Goal: Obtain resource: Download file/media

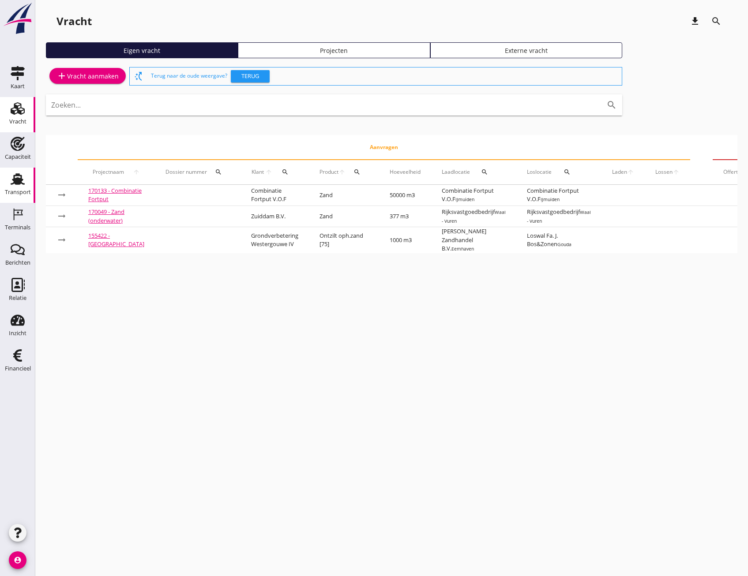
click at [18, 185] on icon "Transport" at bounding box center [18, 179] width 14 height 14
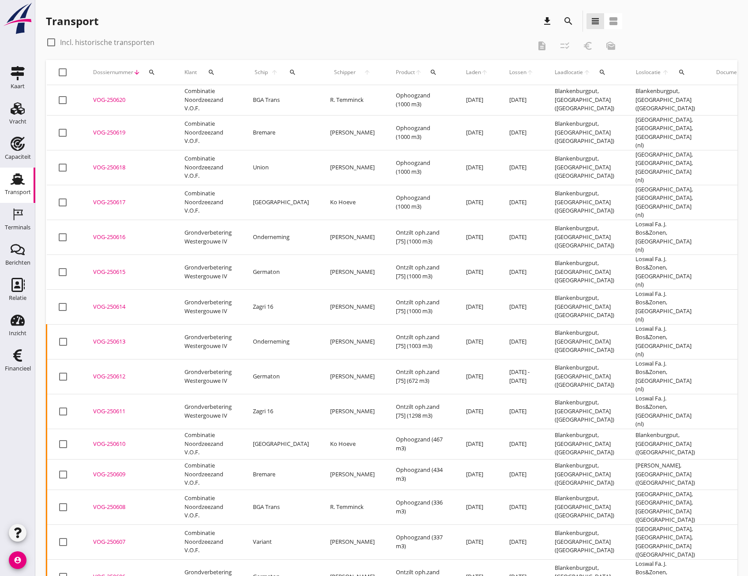
click at [568, 24] on icon "search" at bounding box center [568, 21] width 11 height 11
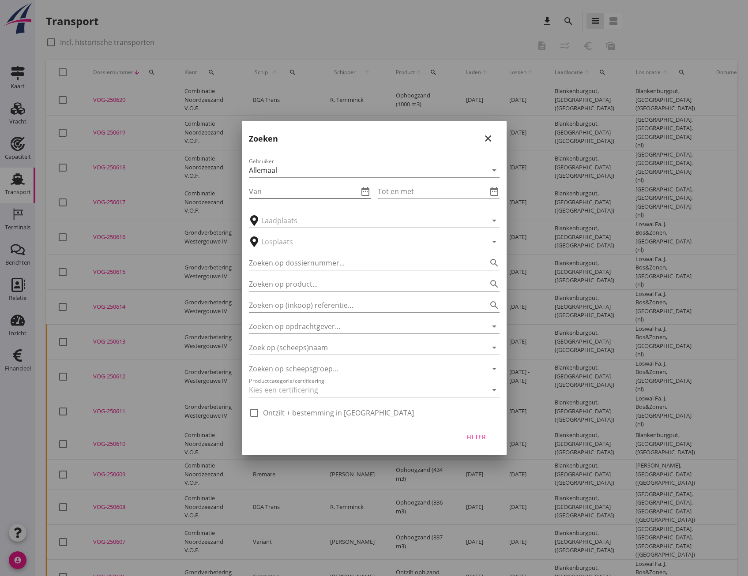
click at [271, 191] on input "Van" at bounding box center [303, 191] width 109 height 14
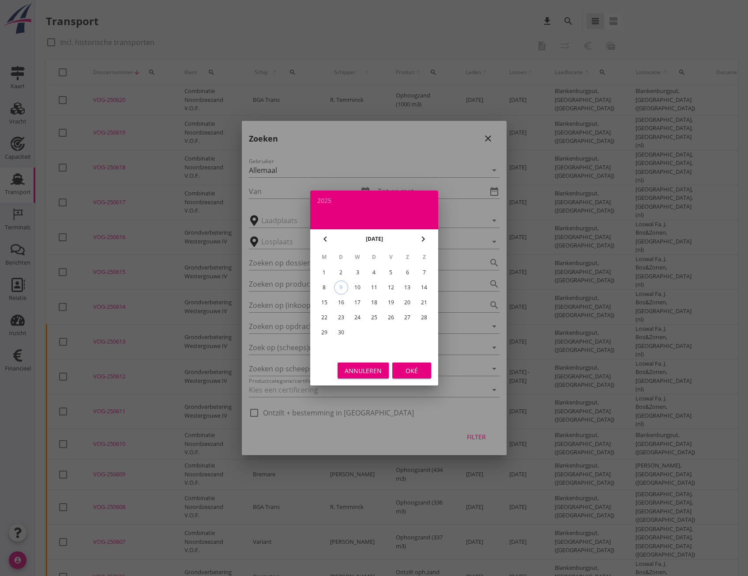
click at [322, 237] on icon "chevron_left" at bounding box center [325, 239] width 11 height 11
click at [372, 272] on div "1" at bounding box center [374, 273] width 14 height 14
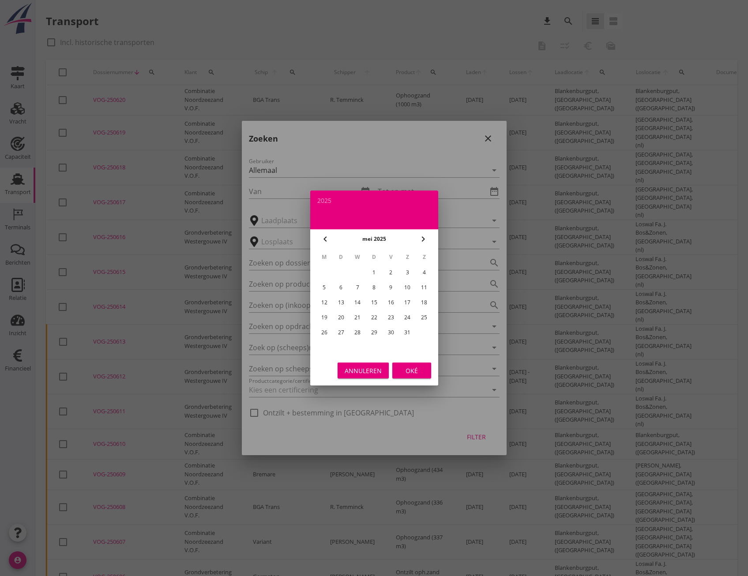
type input "[DATE]"
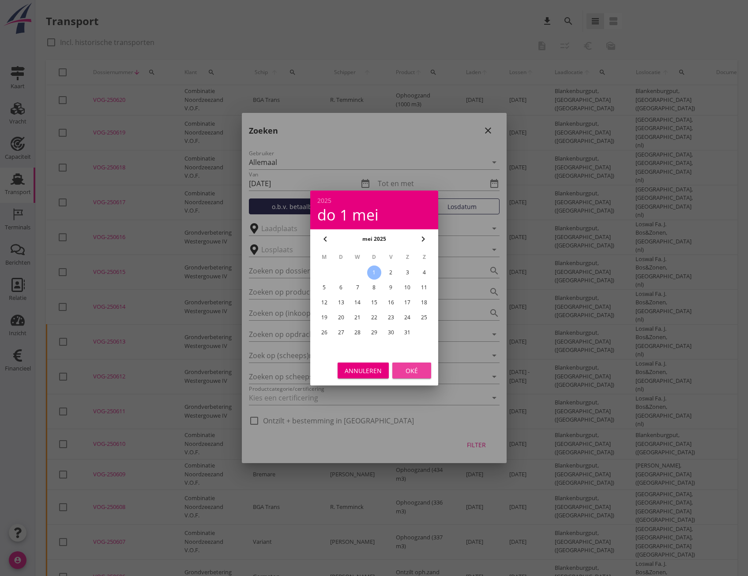
click at [406, 370] on div "Oké" at bounding box center [411, 370] width 25 height 9
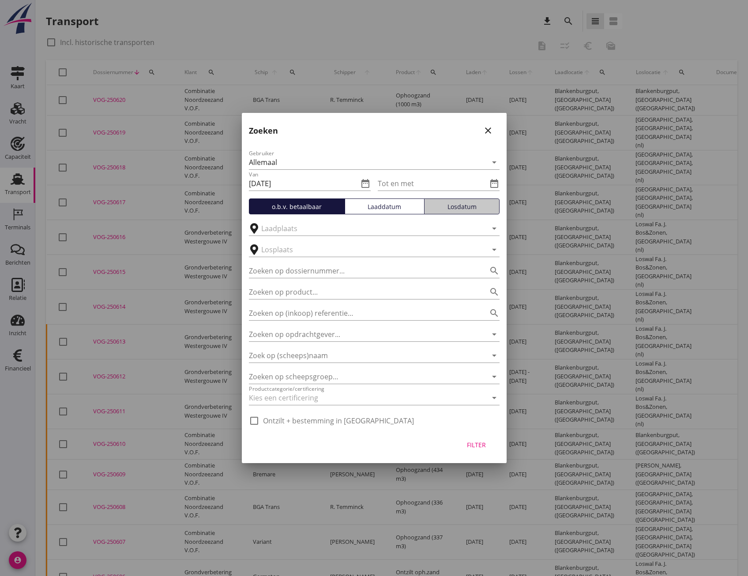
click at [467, 207] on div "Losdatum" at bounding box center [462, 206] width 68 height 9
click at [399, 184] on input "Tot en met" at bounding box center [432, 184] width 109 height 14
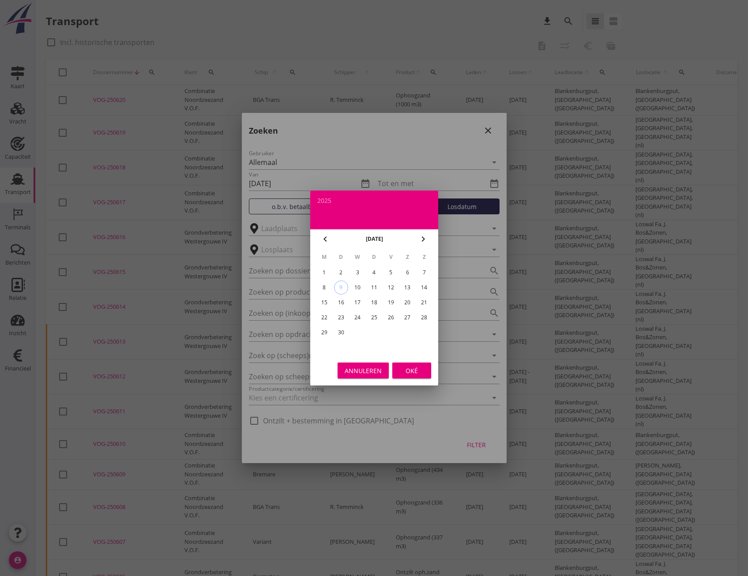
click at [328, 237] on icon "chevron_left" at bounding box center [325, 239] width 11 height 11
click at [408, 335] on div "31" at bounding box center [407, 333] width 14 height 14
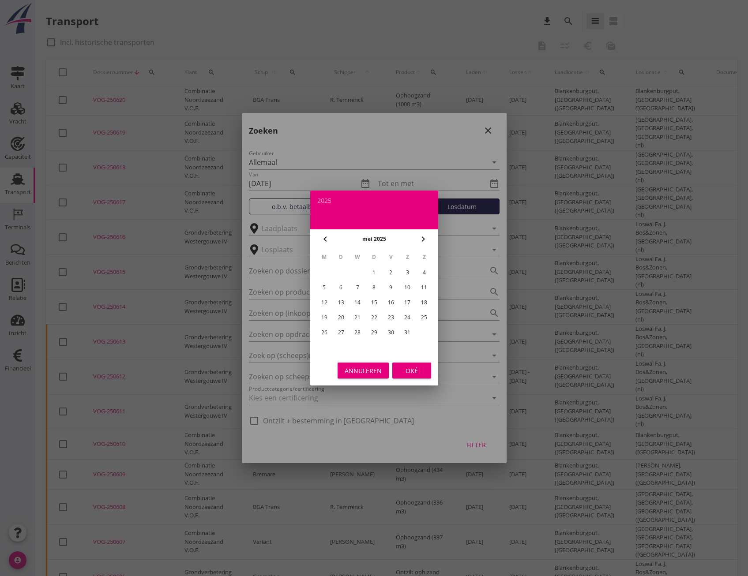
type input "[DATE]"
click at [413, 373] on div "Oké" at bounding box center [411, 370] width 25 height 9
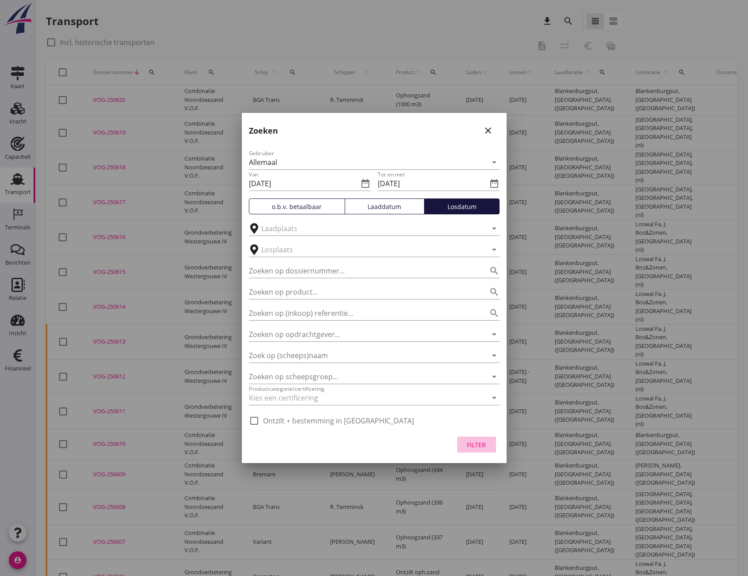
click at [476, 447] on div "Filter" at bounding box center [476, 444] width 25 height 9
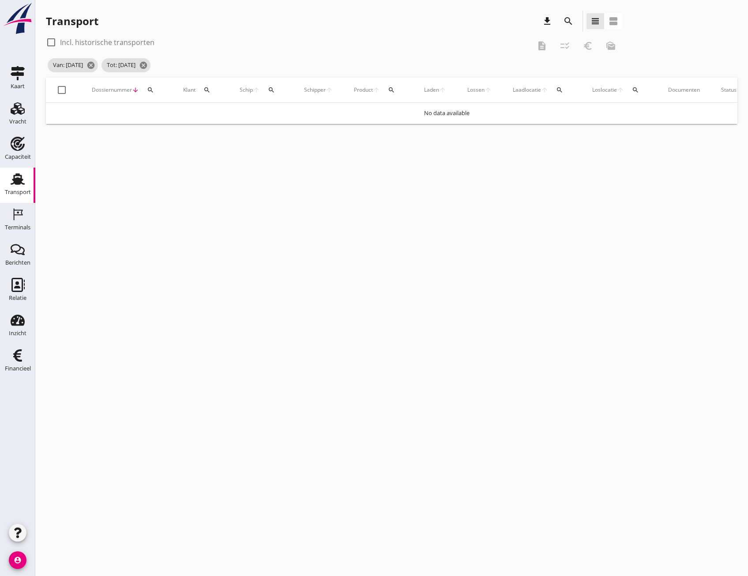
click at [53, 38] on div at bounding box center [51, 42] width 15 height 15
checkbox input "true"
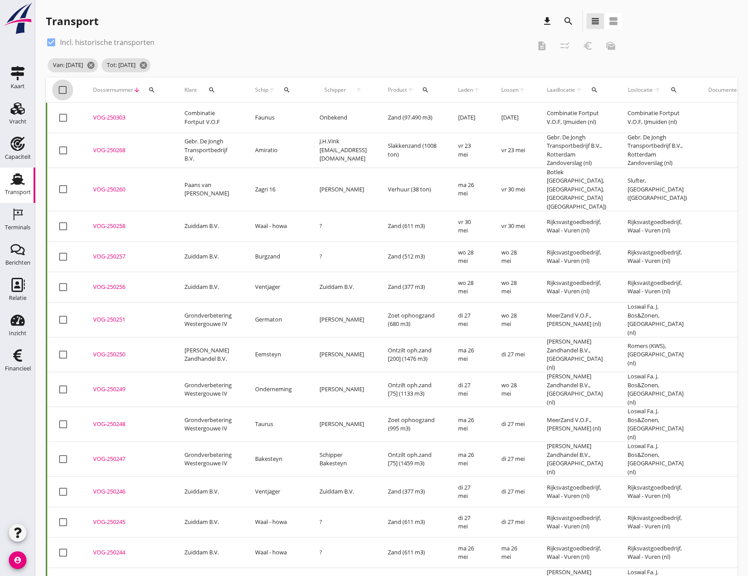
click at [62, 87] on div at bounding box center [62, 90] width 15 height 15
checkbox input "true"
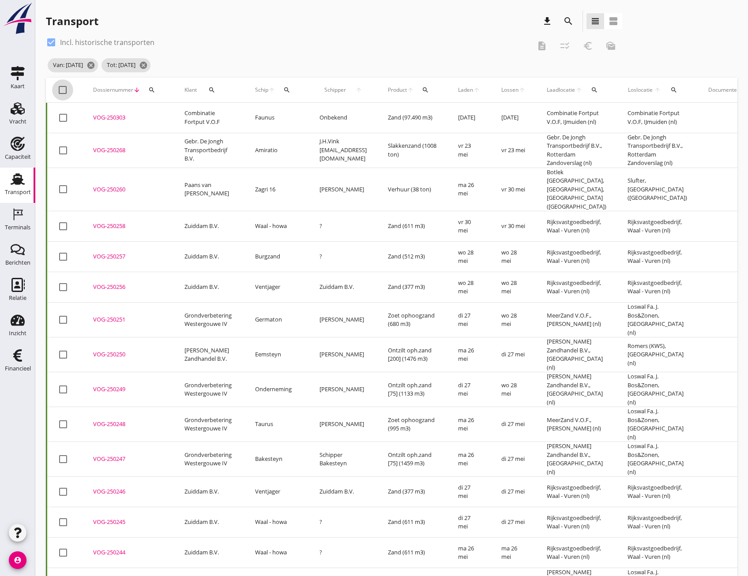
checkbox input "true"
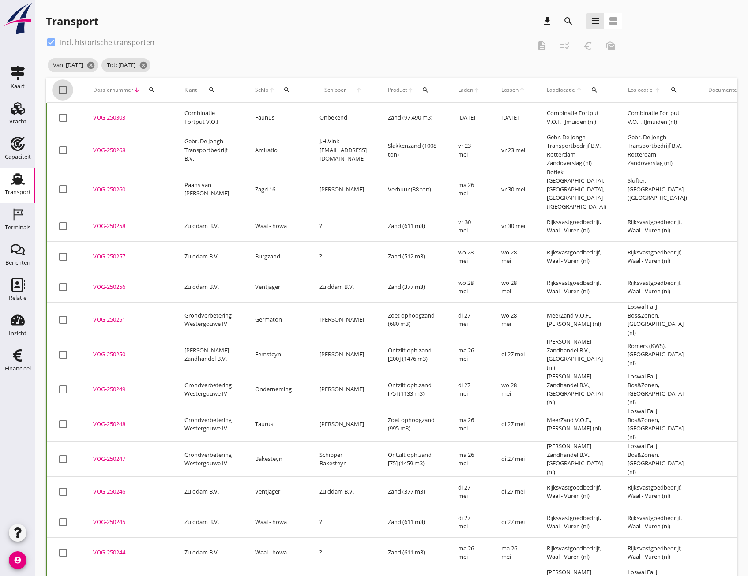
checkbox input "true"
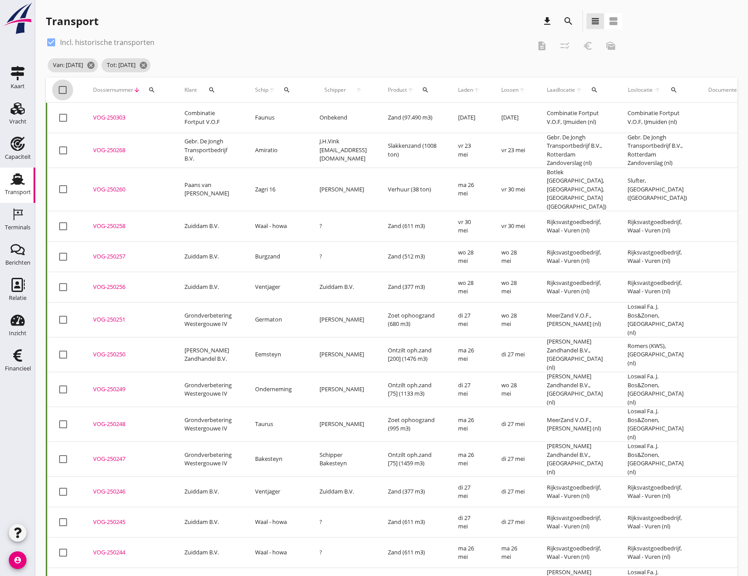
checkbox input "true"
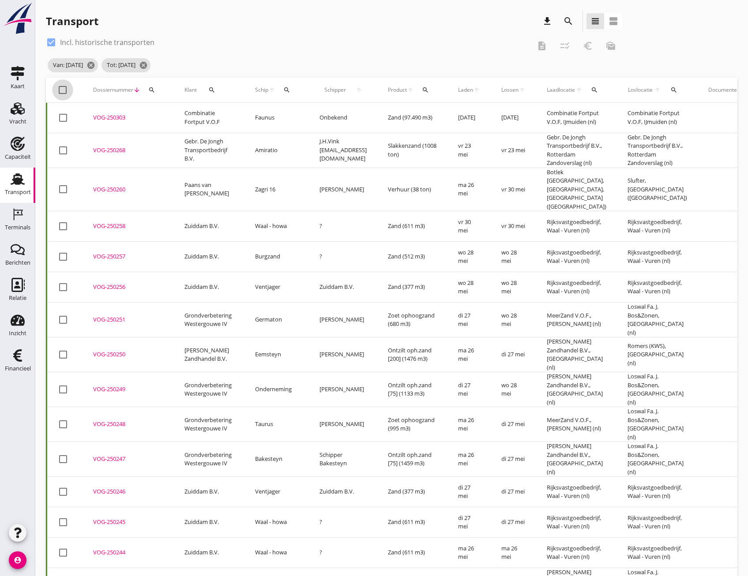
checkbox input "true"
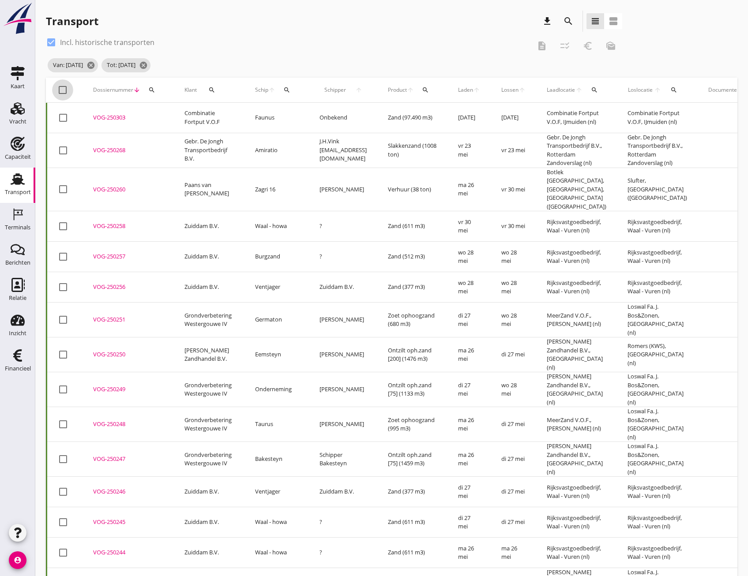
checkbox input "true"
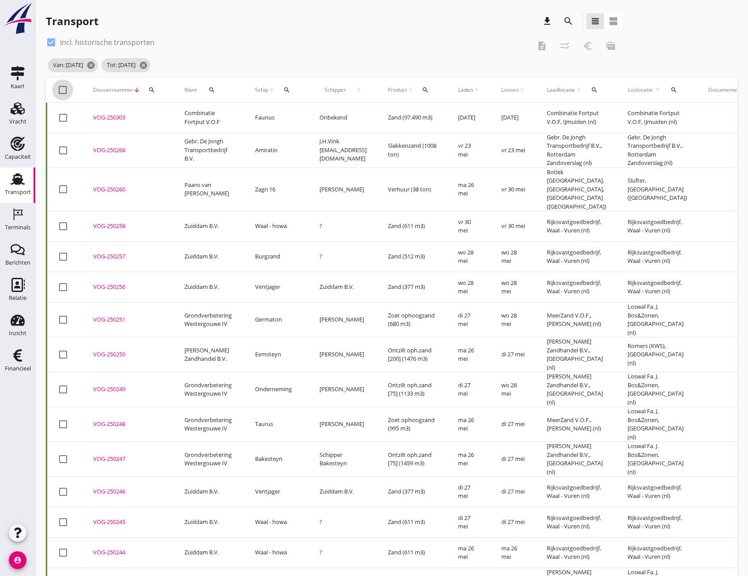
checkbox input "true"
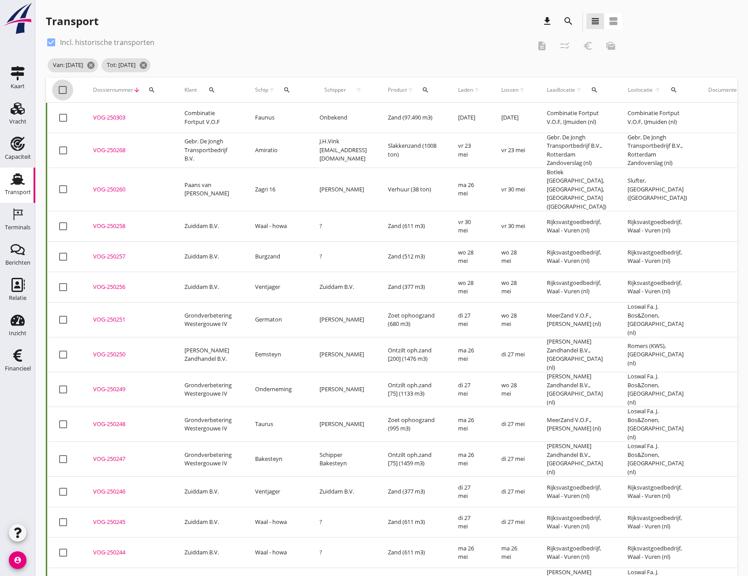
checkbox input "true"
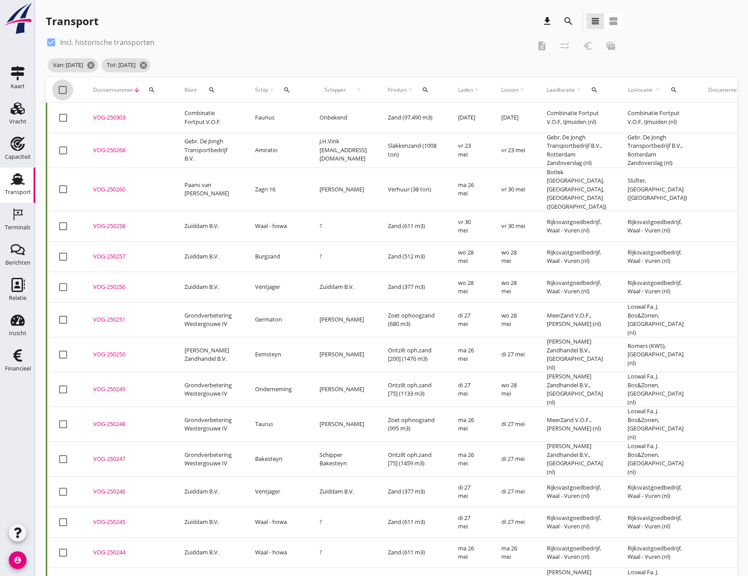
checkbox input "true"
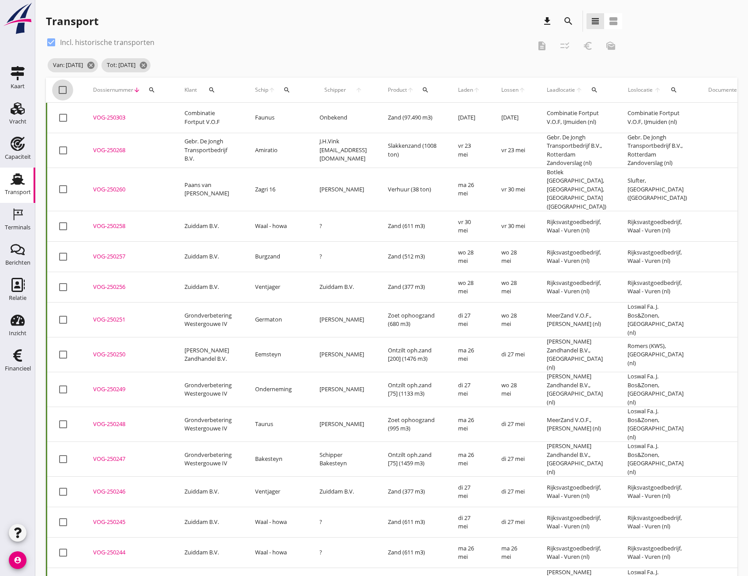
checkbox input "true"
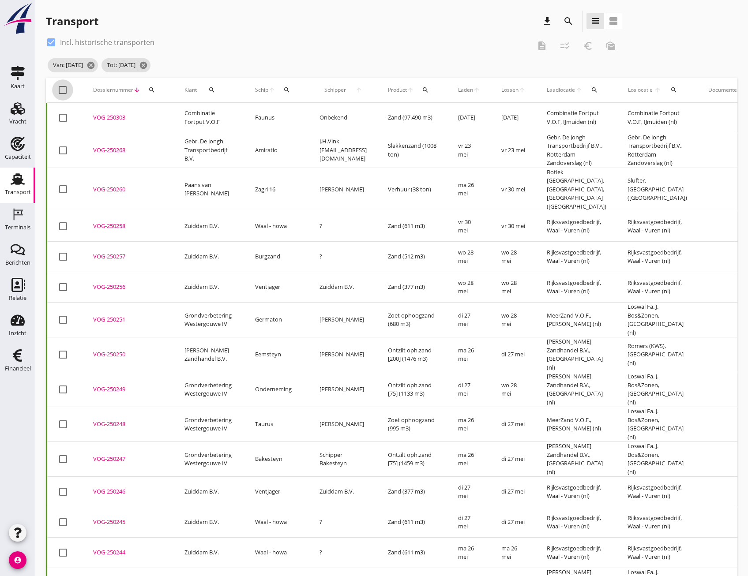
checkbox input "true"
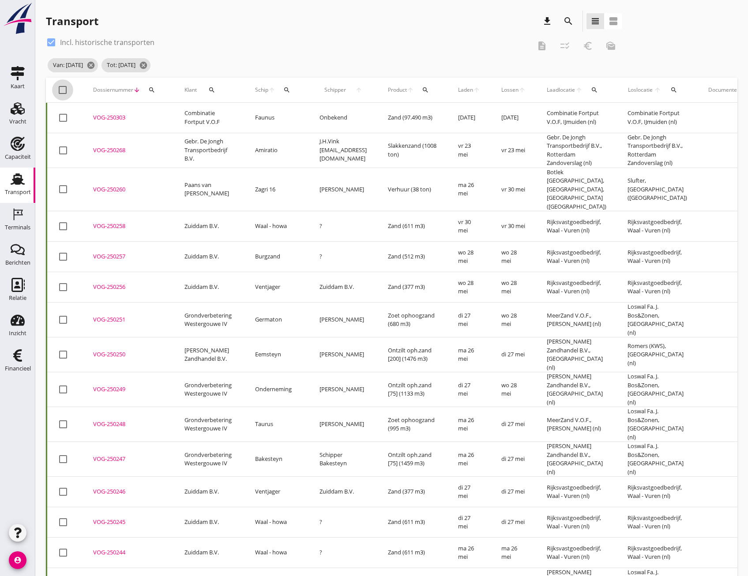
checkbox input "true"
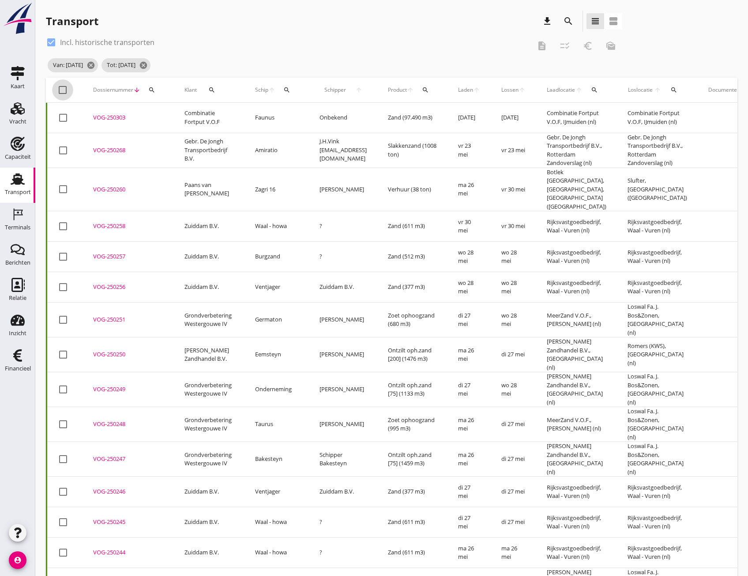
checkbox input "true"
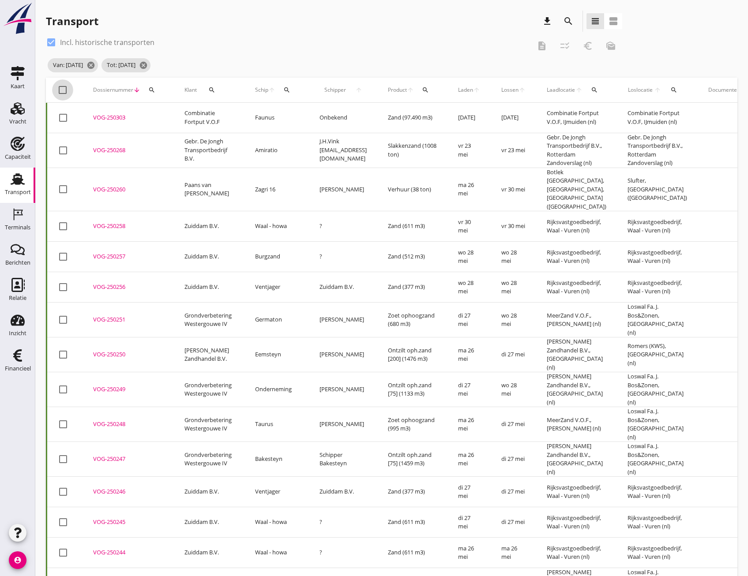
checkbox input "true"
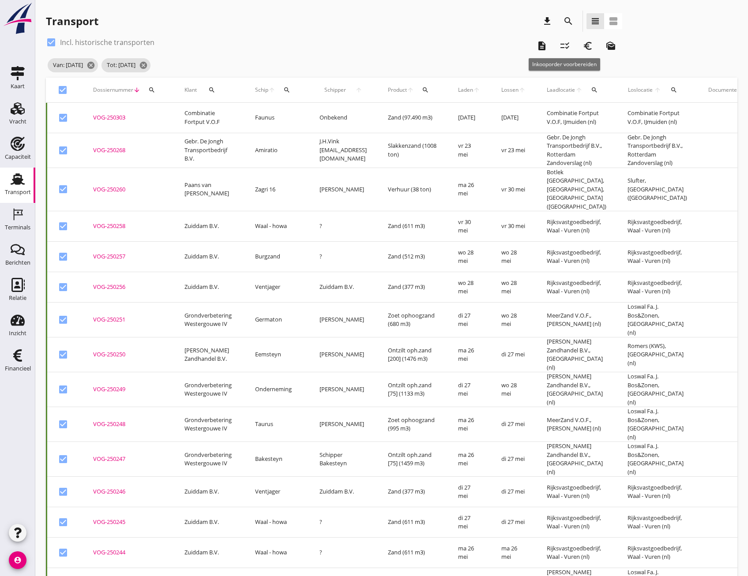
click at [564, 49] on icon "checklist_rtl" at bounding box center [565, 46] width 11 height 11
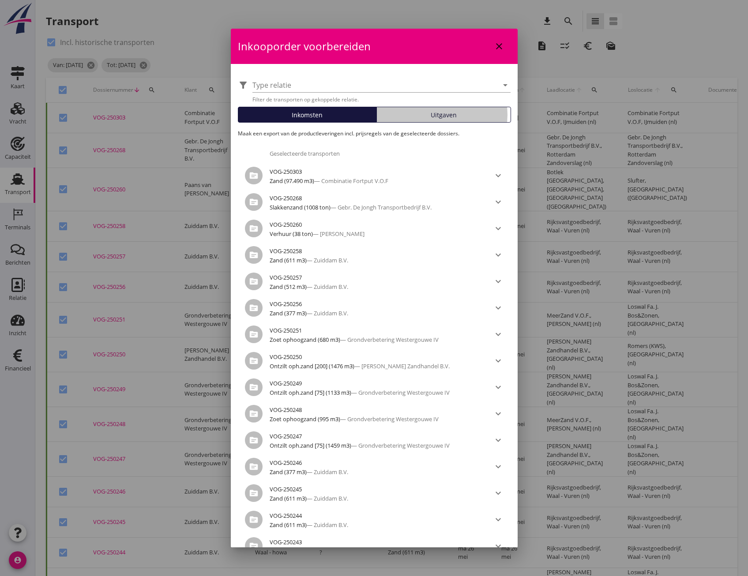
click at [431, 116] on span "Uitgaven" at bounding box center [444, 114] width 26 height 9
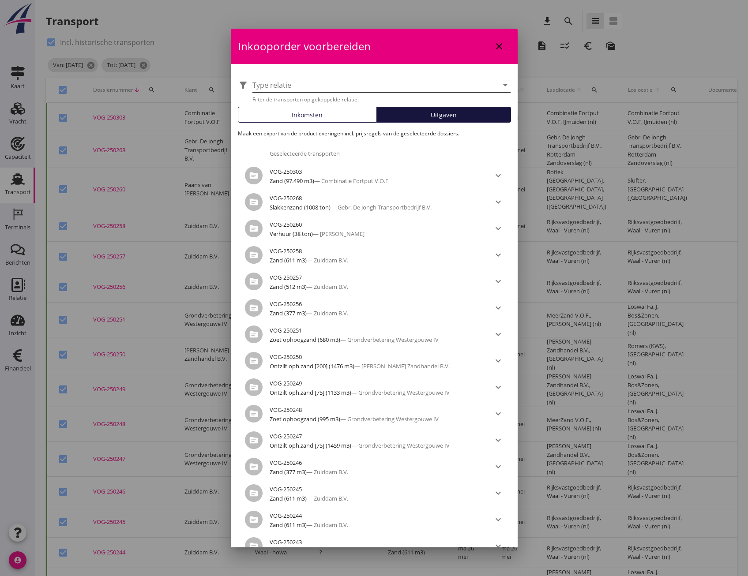
click at [500, 86] on icon "arrow_drop_down" at bounding box center [505, 85] width 11 height 11
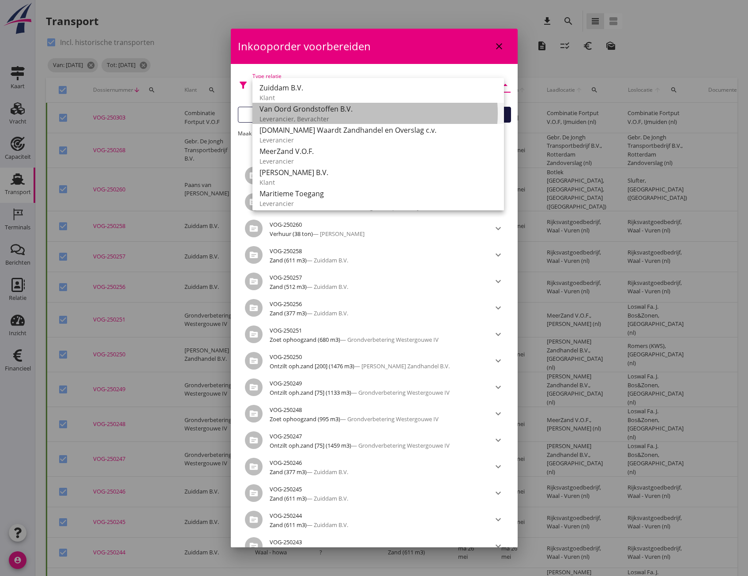
click at [336, 115] on div "Leverancier, Bevrachter" at bounding box center [377, 118] width 237 height 9
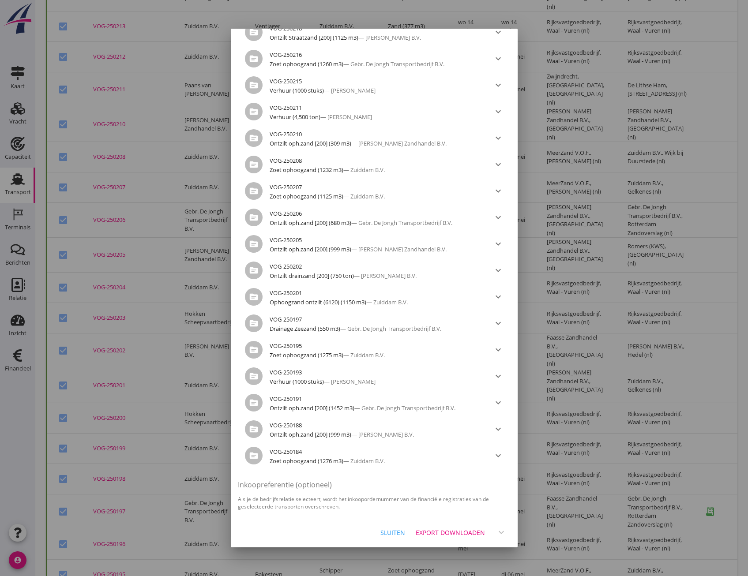
scroll to position [1662, 0]
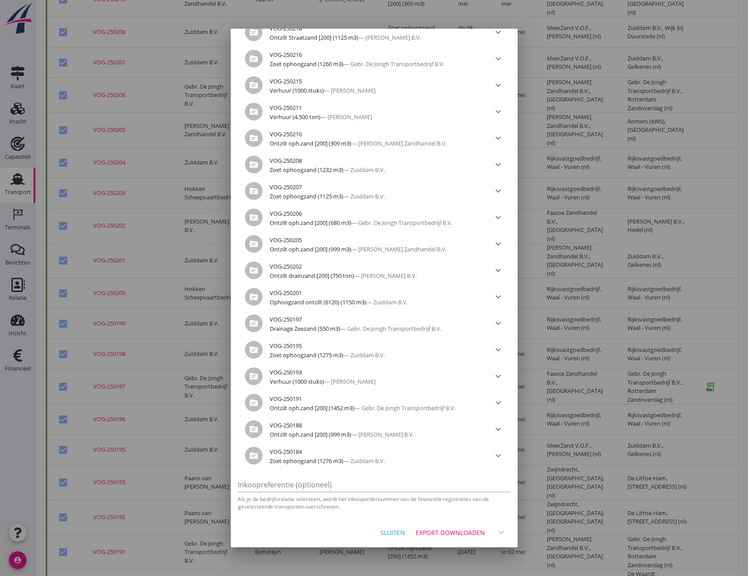
click at [445, 530] on div "Export downloaden" at bounding box center [450, 532] width 69 height 9
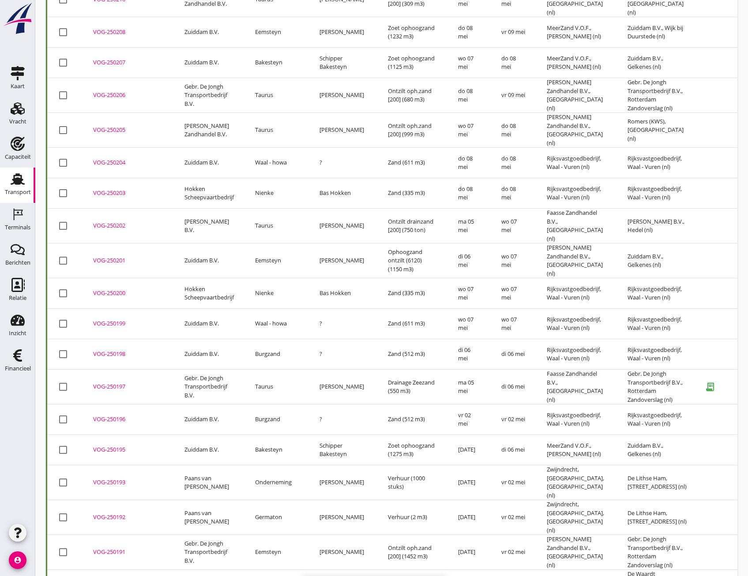
checkbox input "false"
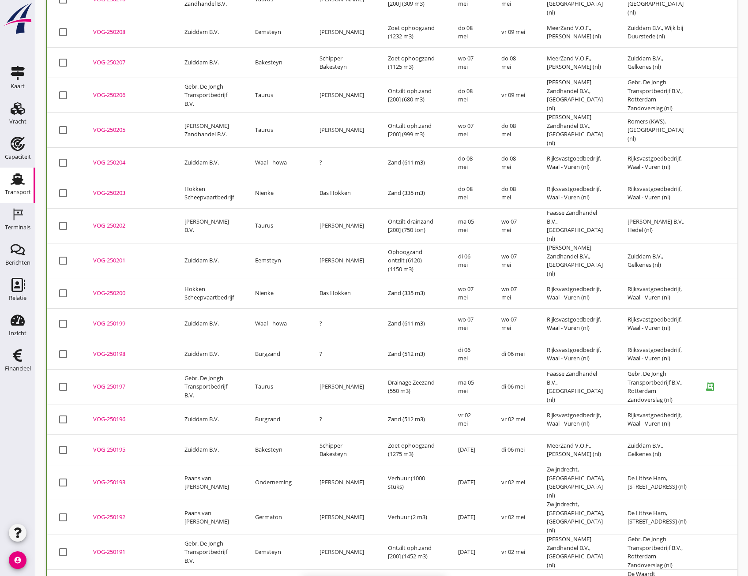
checkbox input "false"
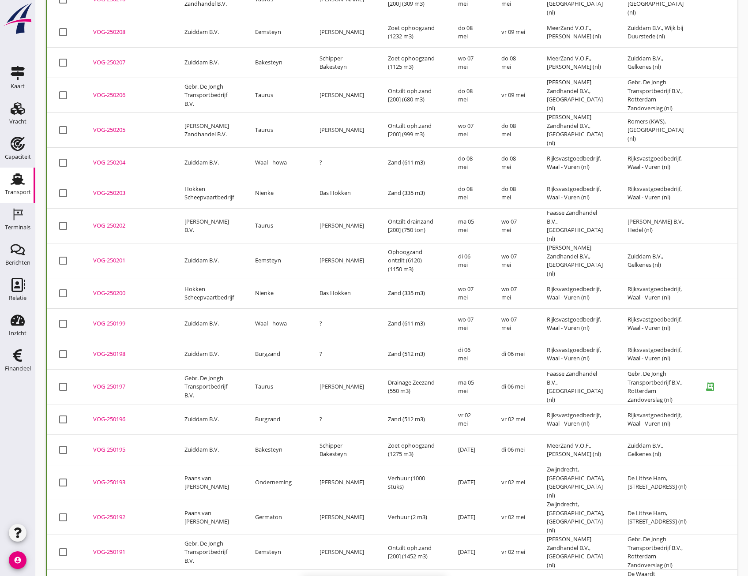
checkbox input "false"
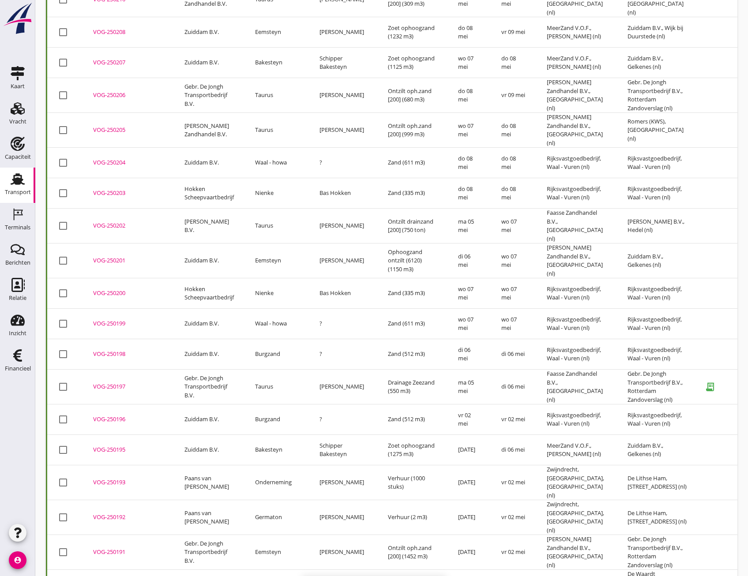
checkbox input "false"
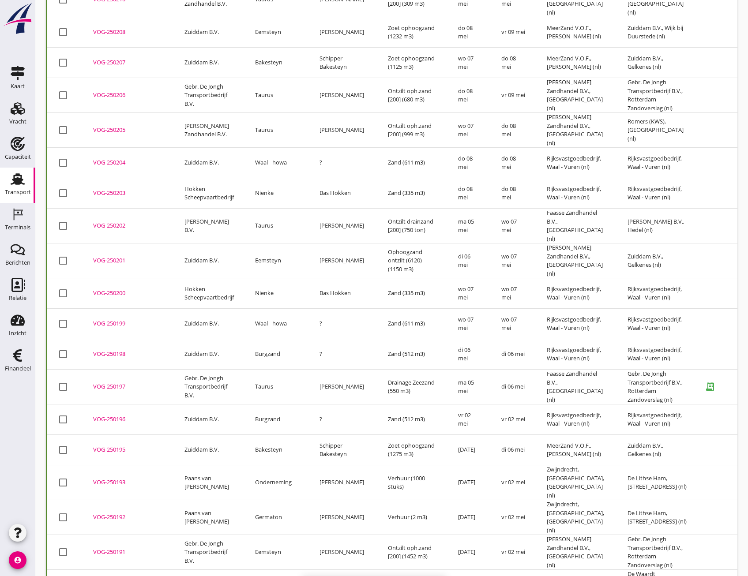
checkbox input "false"
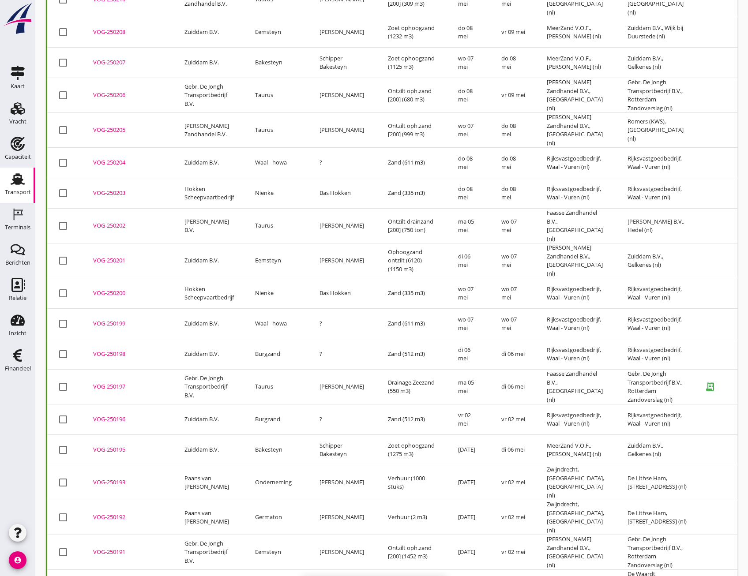
checkbox input "false"
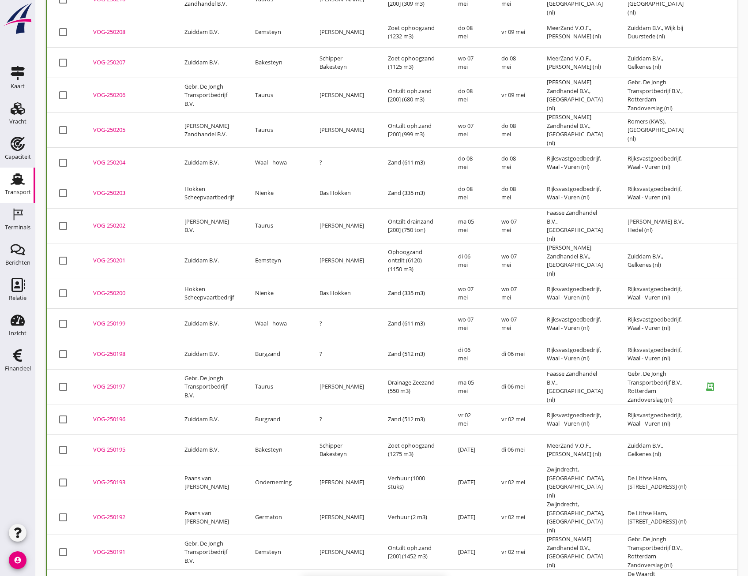
checkbox input "false"
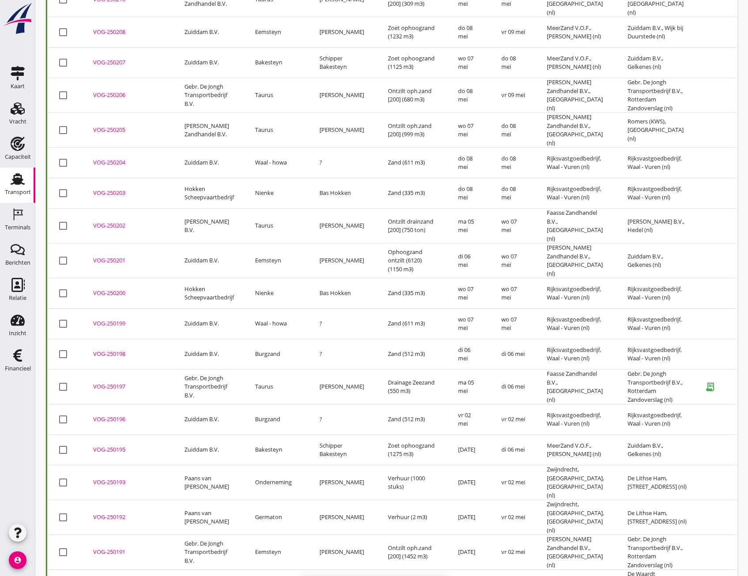
checkbox input "false"
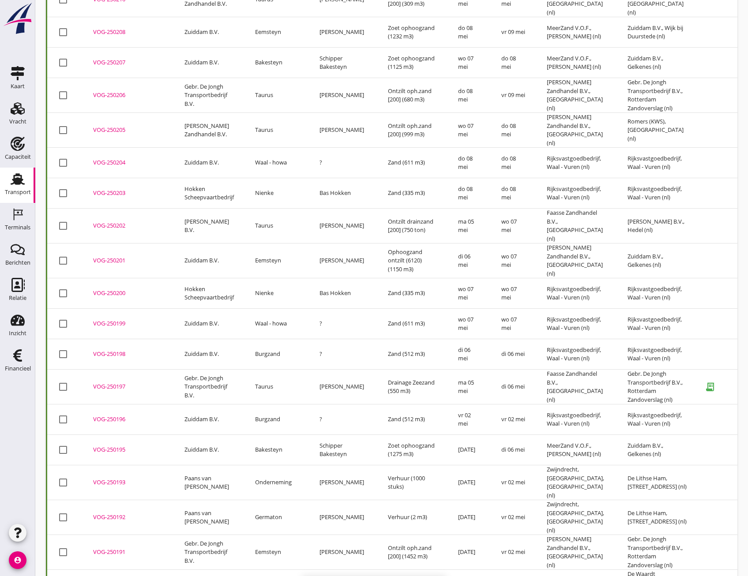
checkbox input "false"
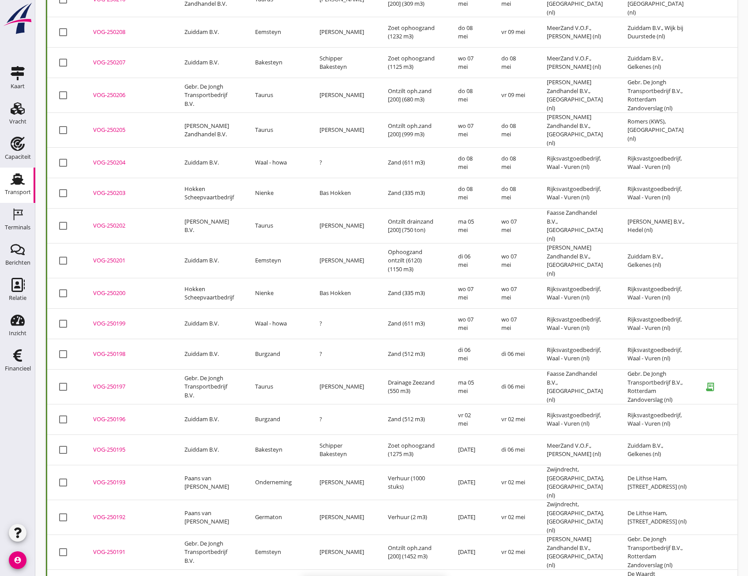
checkbox input "false"
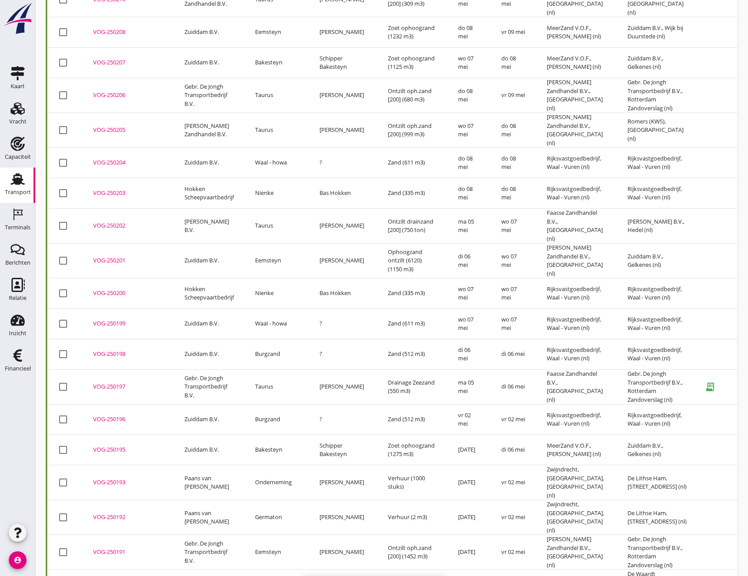
checkbox input "false"
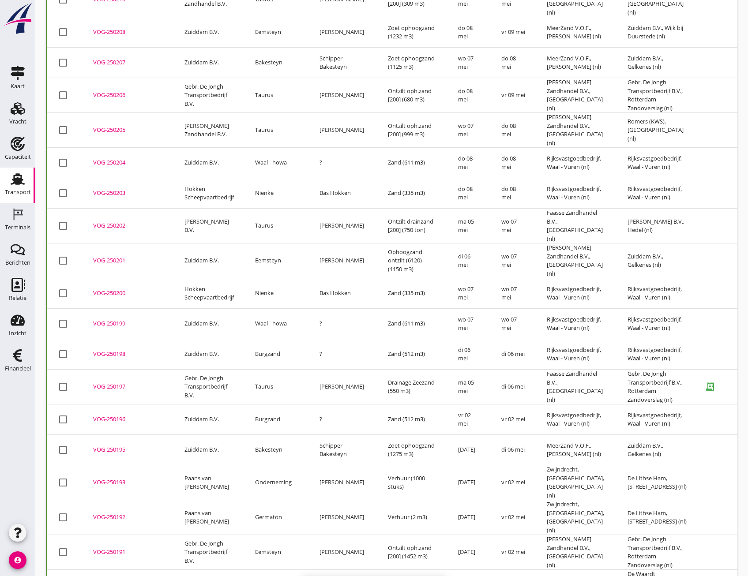
checkbox input "false"
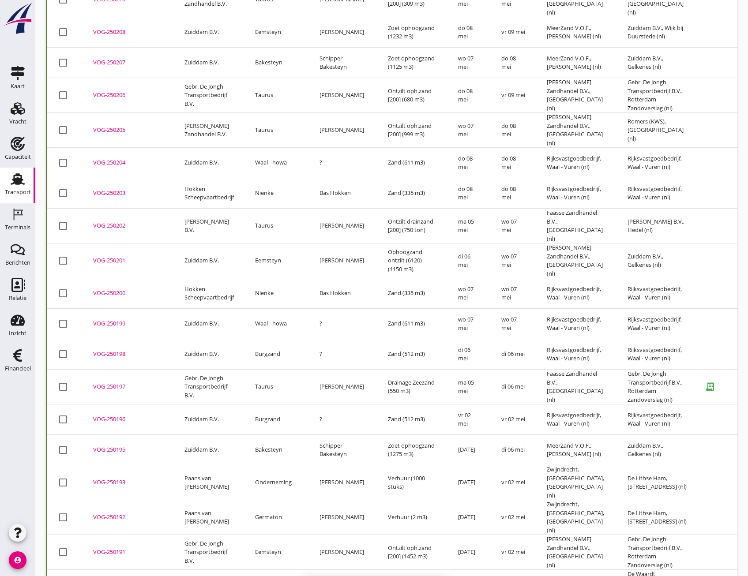
checkbox input "false"
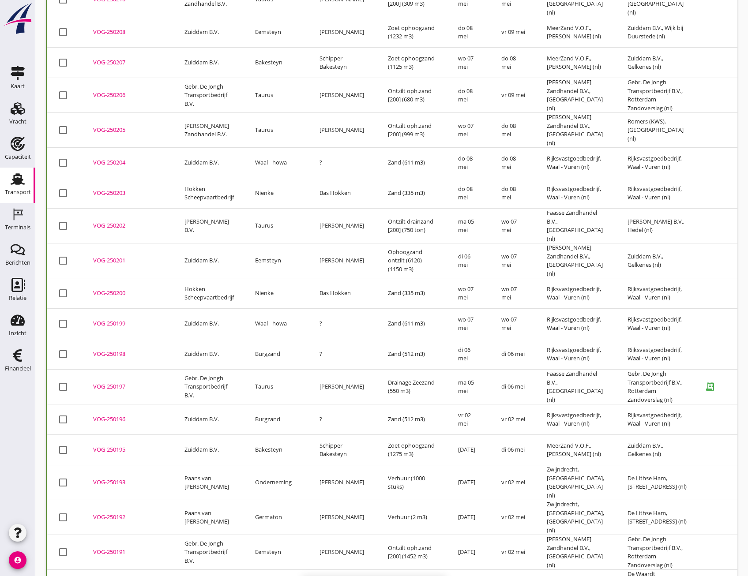
checkbox input "false"
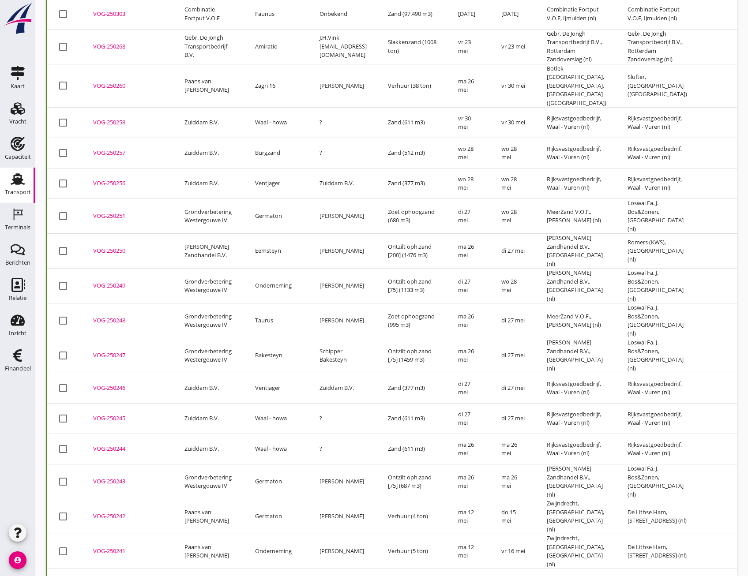
scroll to position [0, 0]
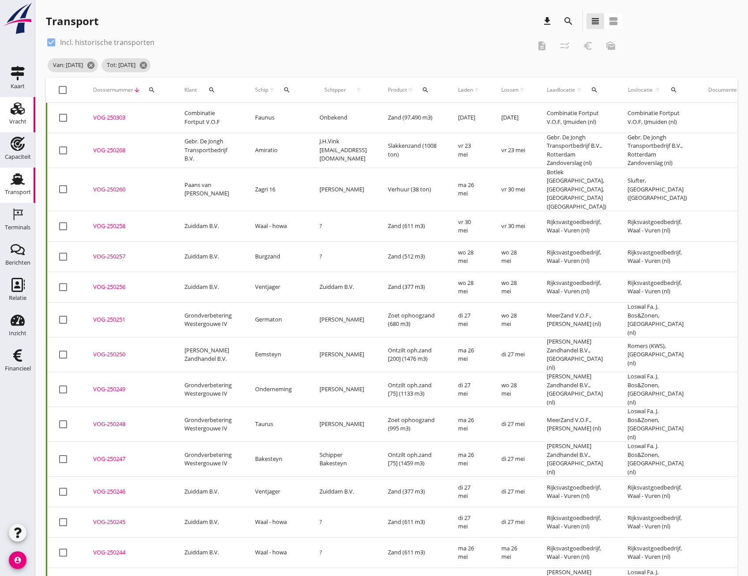
click at [23, 107] on icon "Vracht" at bounding box center [18, 109] width 14 height 14
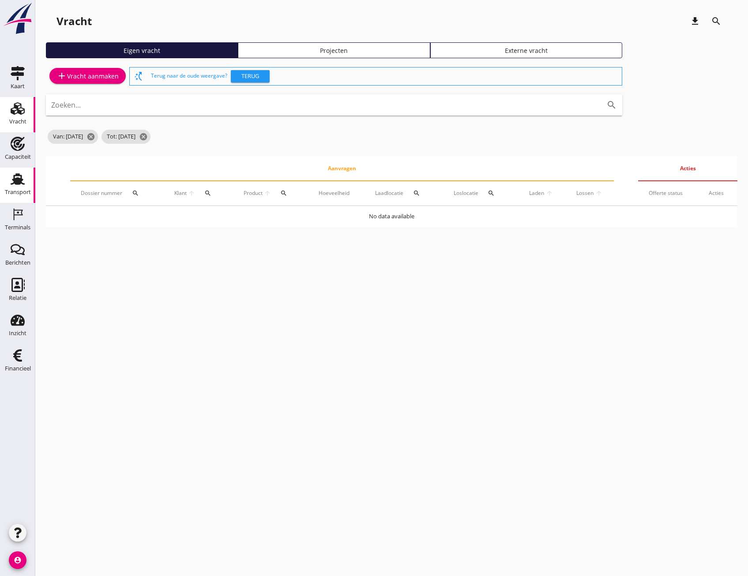
click at [19, 184] on use at bounding box center [18, 178] width 14 height 11
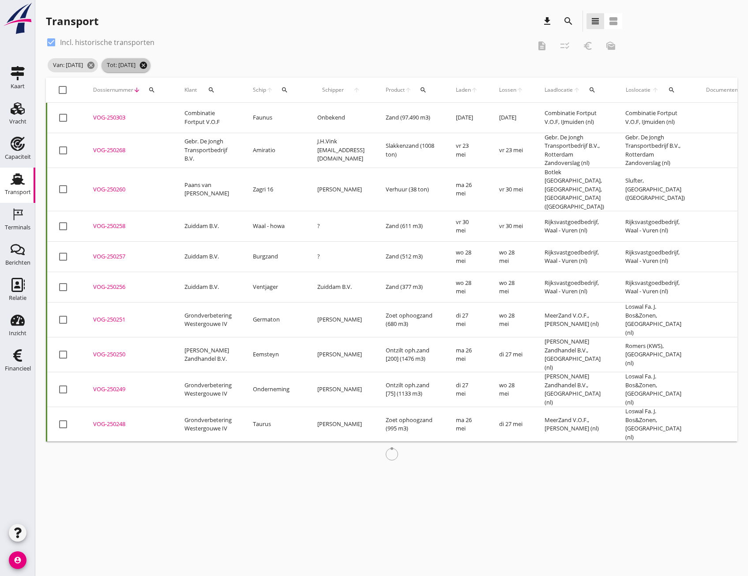
click at [148, 64] on icon "cancel" at bounding box center [143, 65] width 9 height 9
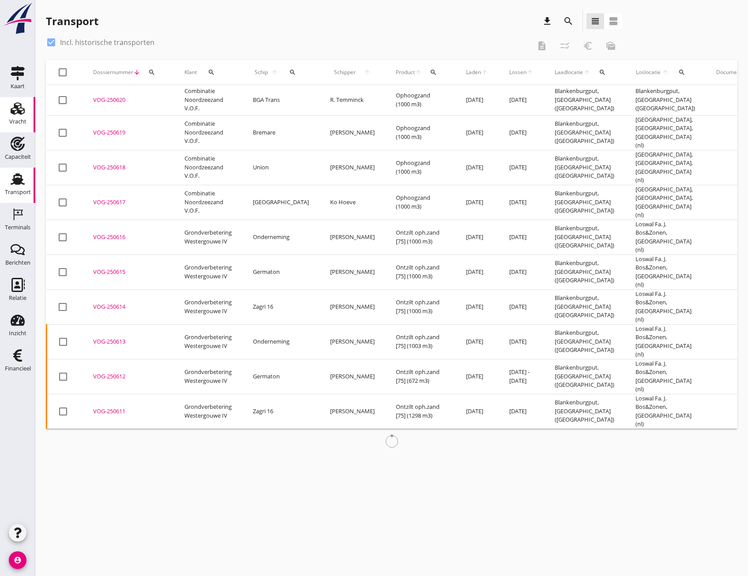
click at [23, 119] on div "Vracht" at bounding box center [17, 122] width 17 height 6
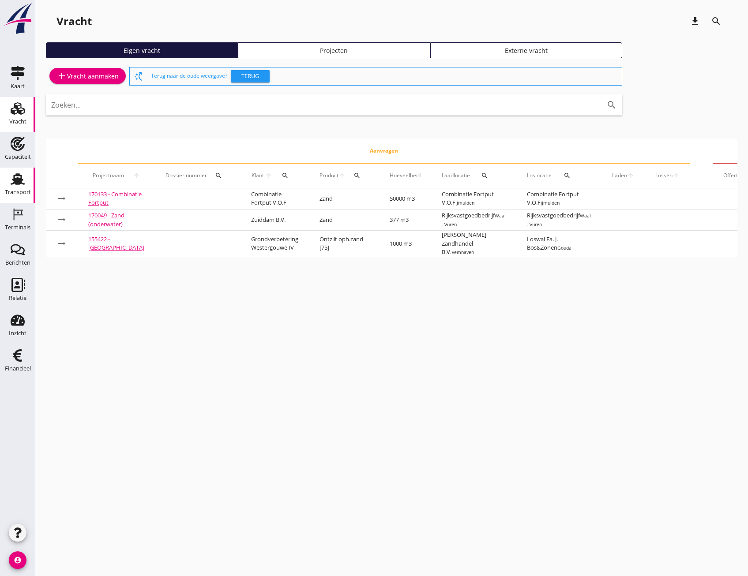
click at [19, 181] on use at bounding box center [18, 178] width 14 height 11
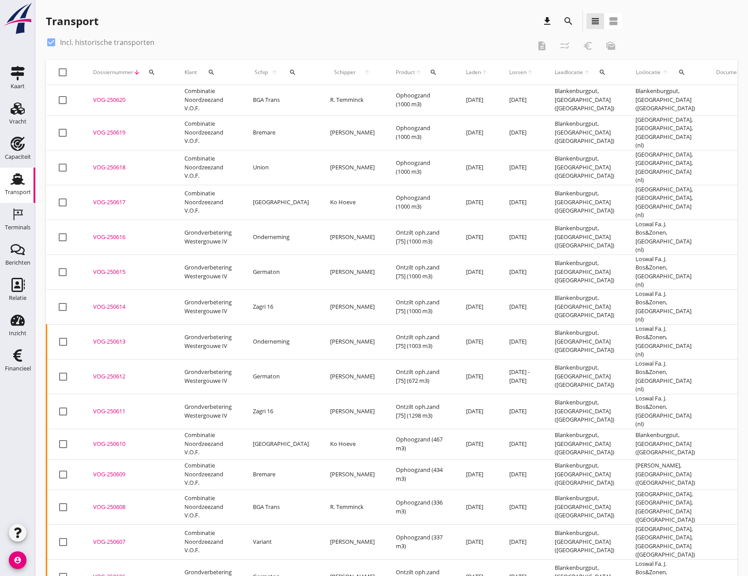
click at [569, 20] on icon "search" at bounding box center [568, 21] width 11 height 11
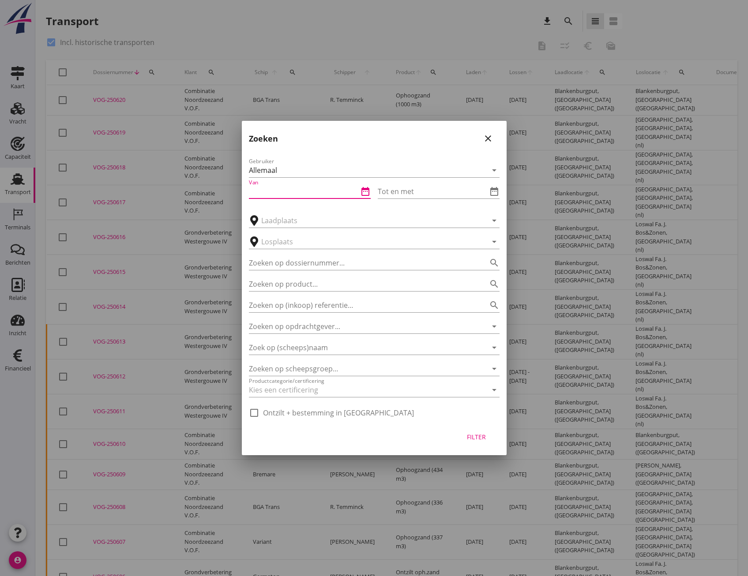
click at [296, 194] on input "Van" at bounding box center [303, 191] width 109 height 14
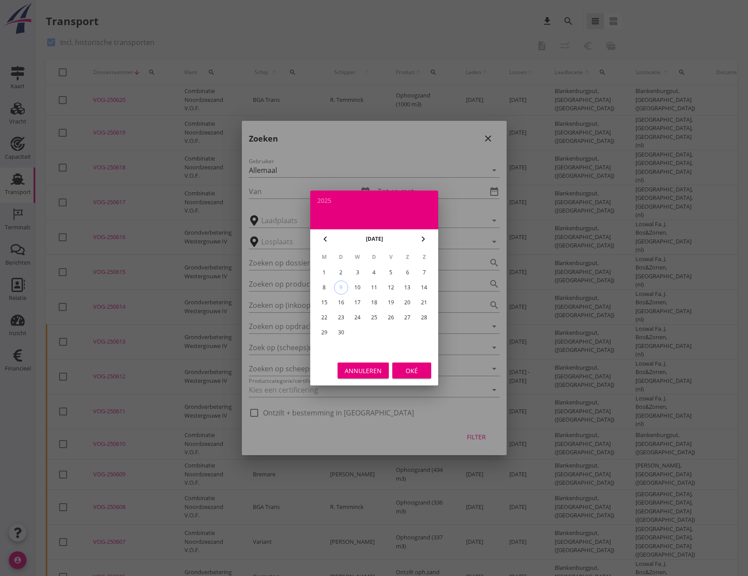
click at [324, 239] on icon "chevron_left" at bounding box center [325, 239] width 11 height 11
click at [373, 268] on div "1" at bounding box center [374, 273] width 14 height 14
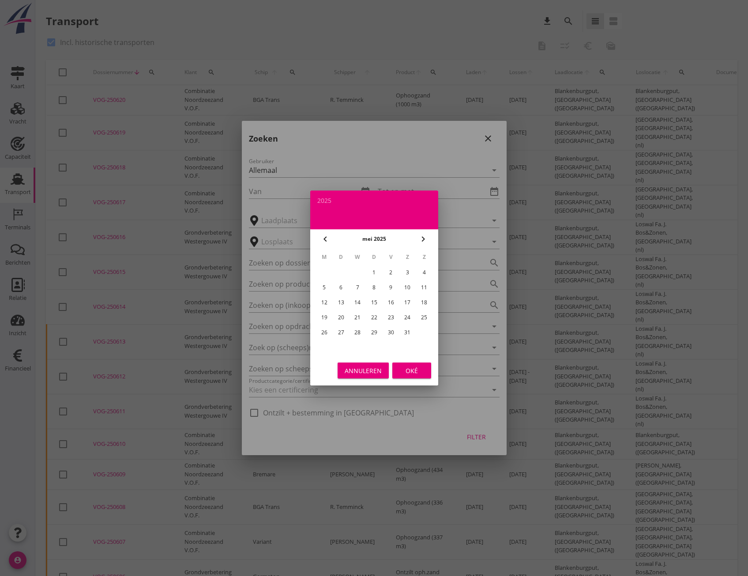
type input "[DATE]"
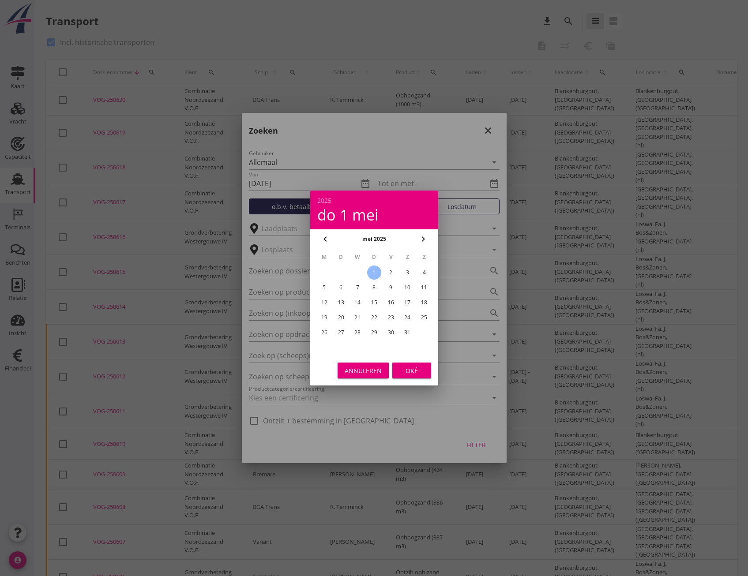
click at [374, 371] on div "Annuleren" at bounding box center [363, 370] width 37 height 9
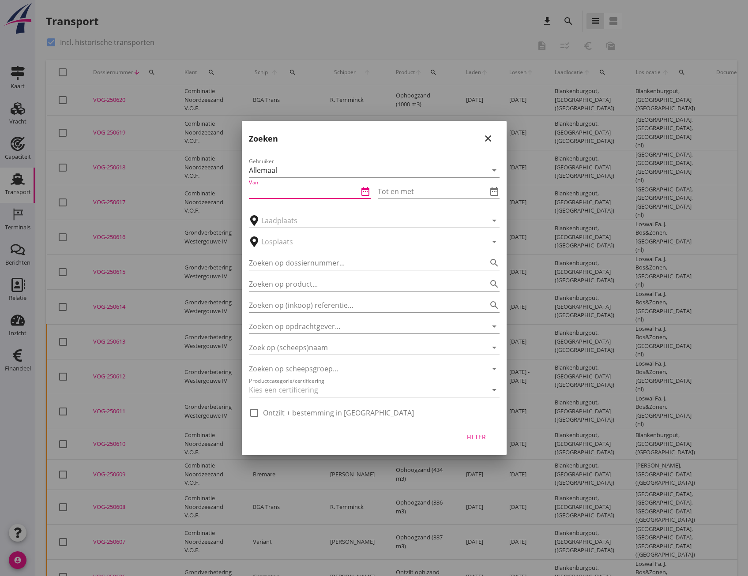
click at [270, 194] on input "Van" at bounding box center [303, 191] width 109 height 14
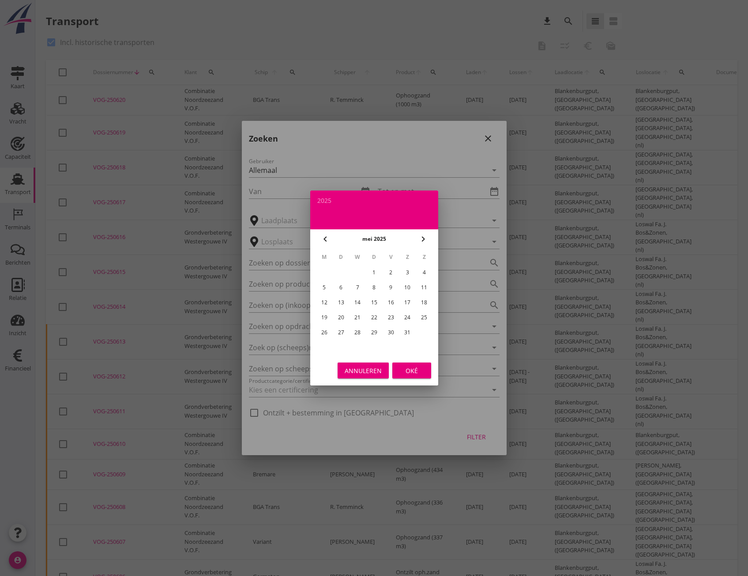
click at [327, 240] on icon "chevron_left" at bounding box center [325, 239] width 11 height 11
click at [323, 236] on icon "chevron_left" at bounding box center [325, 239] width 11 height 11
click at [322, 239] on icon "chevron_left" at bounding box center [325, 239] width 11 height 11
click at [421, 241] on icon "chevron_right" at bounding box center [423, 239] width 11 height 11
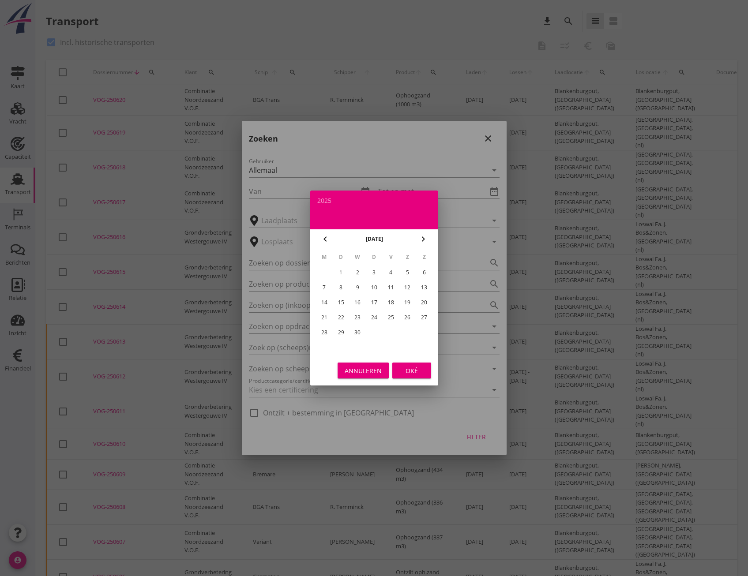
click at [425, 241] on icon "chevron_right" at bounding box center [423, 239] width 11 height 11
click at [376, 273] on div "1" at bounding box center [374, 273] width 14 height 14
type input "[DATE]"
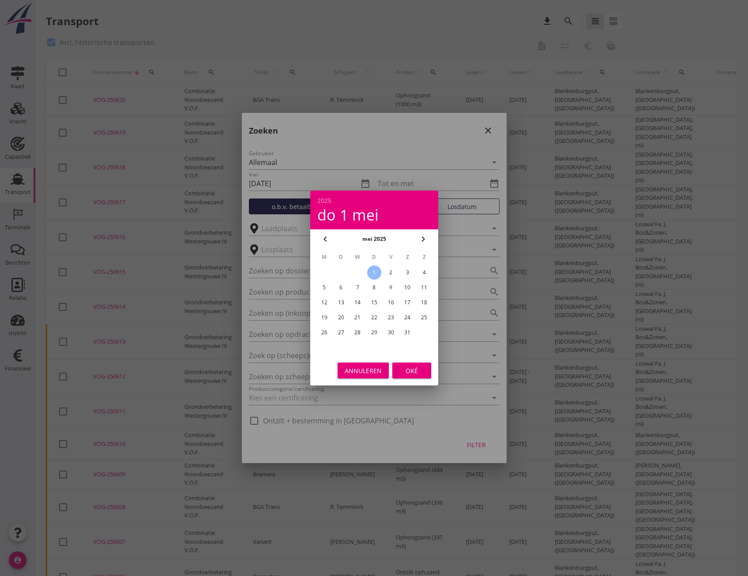
click at [406, 372] on div "Oké" at bounding box center [411, 370] width 25 height 9
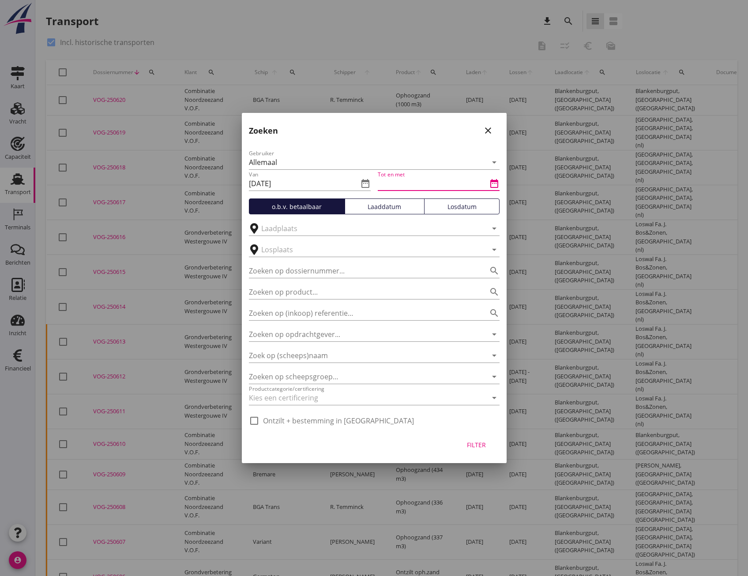
click at [403, 181] on input "Tot en met" at bounding box center [432, 184] width 109 height 14
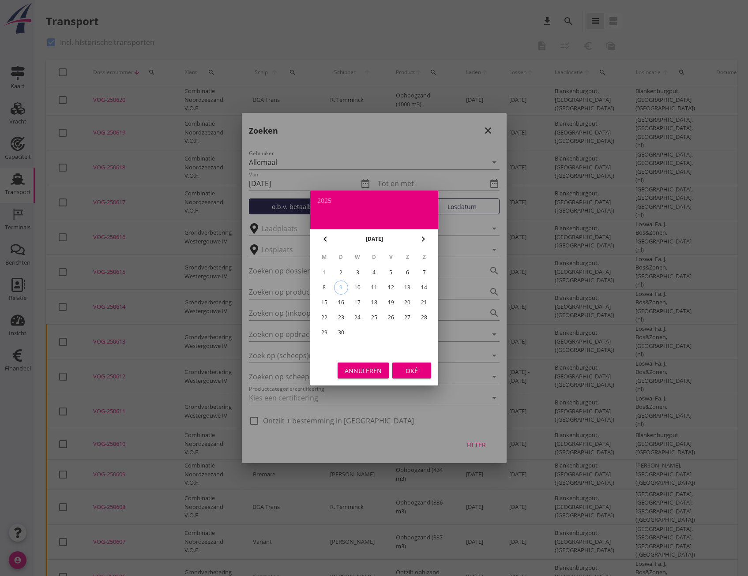
click at [330, 242] on icon "chevron_left" at bounding box center [325, 239] width 11 height 11
click at [406, 333] on div "31" at bounding box center [407, 333] width 14 height 14
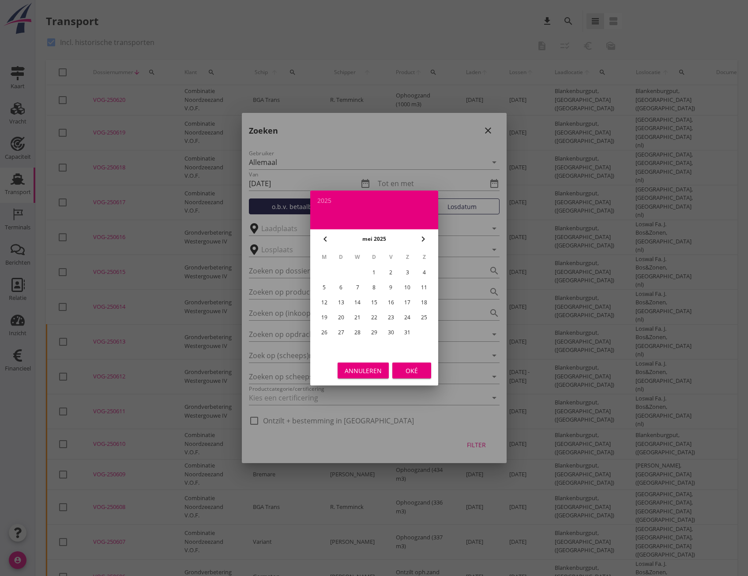
type input "[DATE]"
click at [406, 372] on div "Oké" at bounding box center [411, 370] width 25 height 9
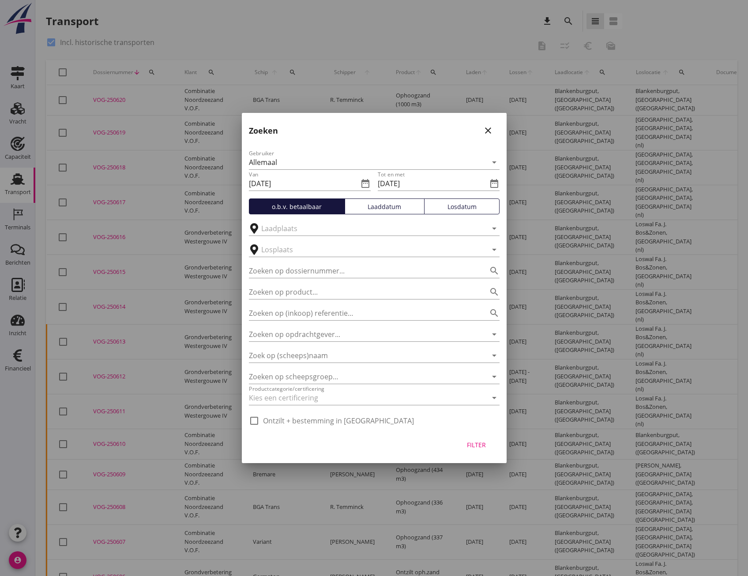
click at [383, 205] on div "Laaddatum" at bounding box center [385, 206] width 72 height 9
click at [478, 441] on div "Filter" at bounding box center [476, 444] width 25 height 9
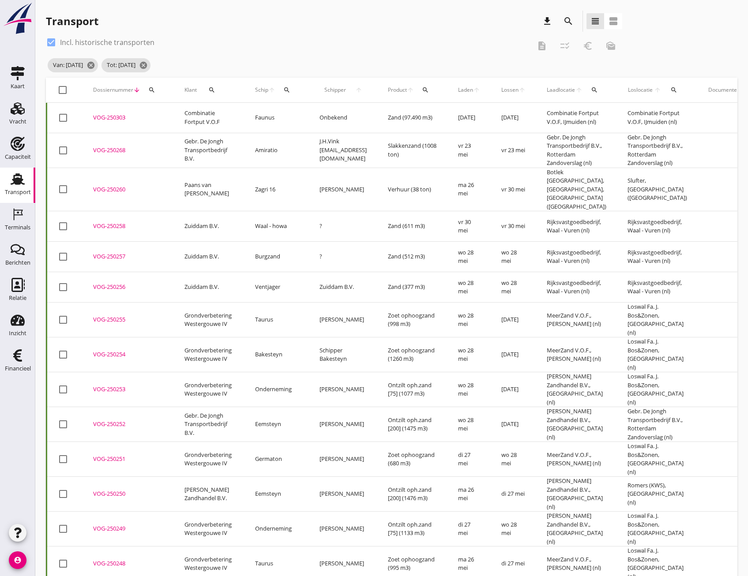
click at [61, 90] on div at bounding box center [62, 90] width 15 height 15
checkbox input "true"
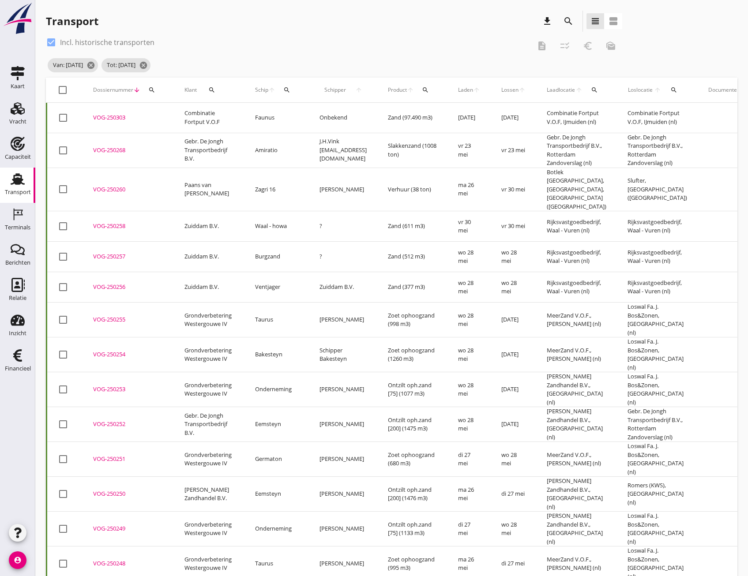
checkbox input "true"
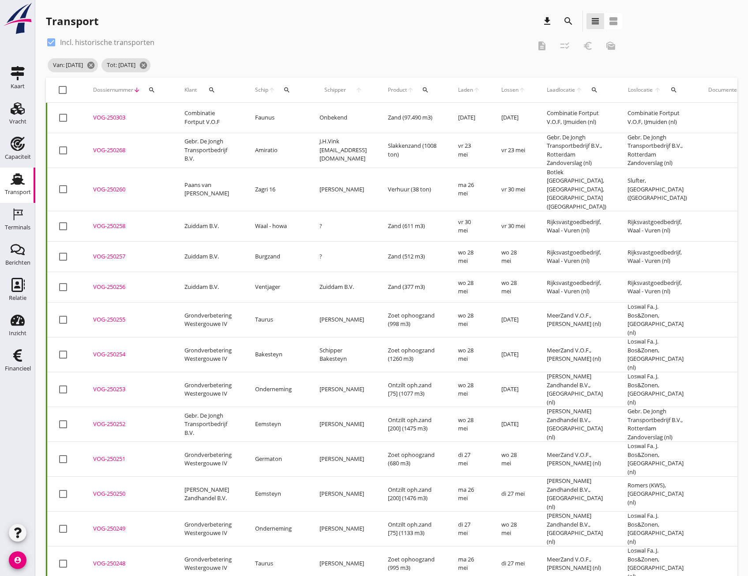
checkbox input "true"
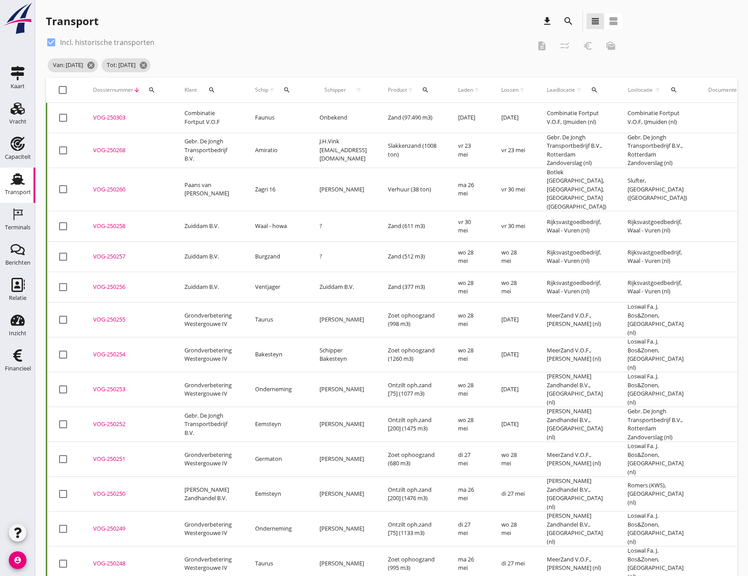
checkbox input "true"
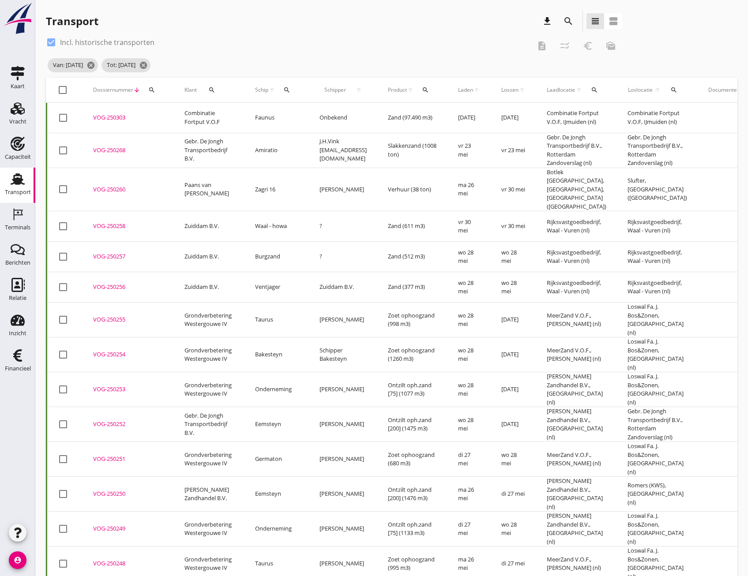
checkbox input "true"
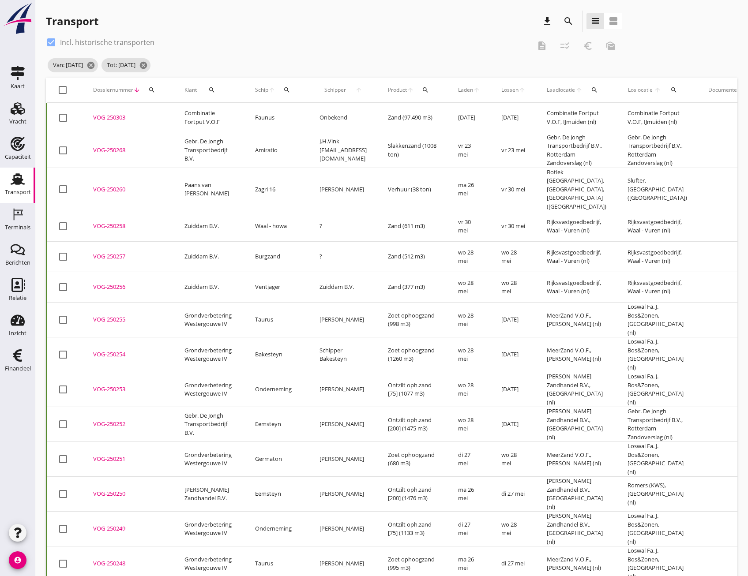
checkbox input "true"
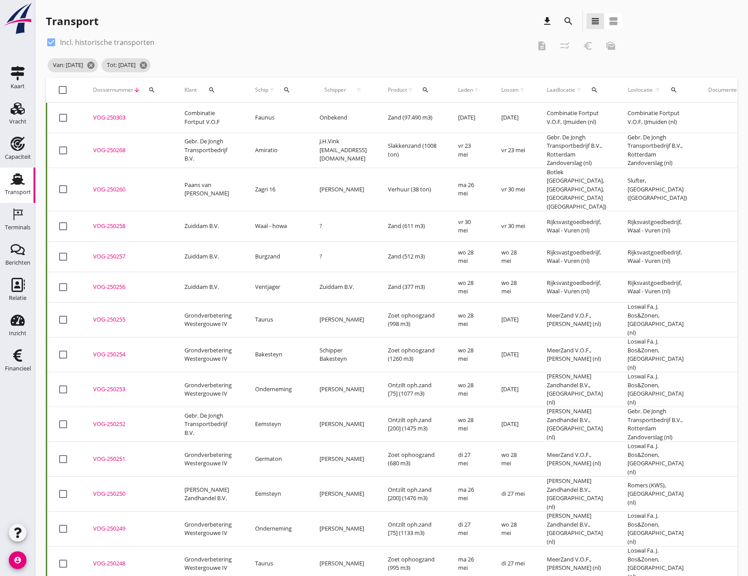
checkbox input "true"
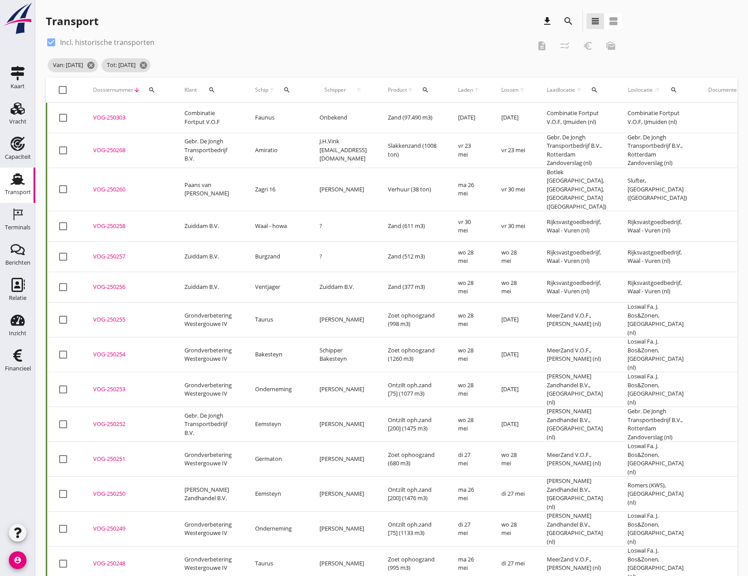
checkbox input "true"
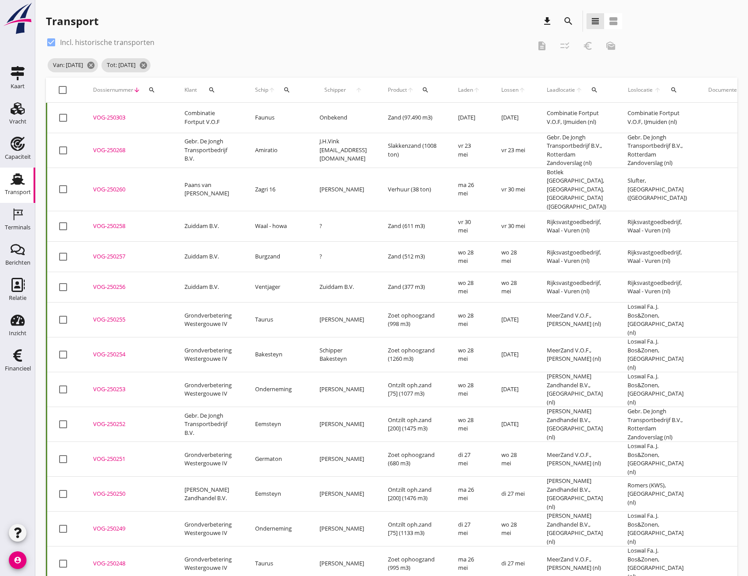
checkbox input "true"
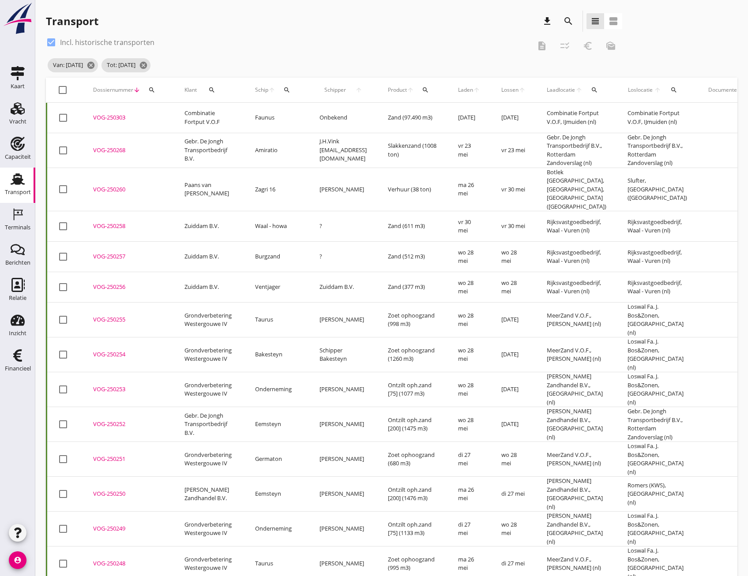
checkbox input "true"
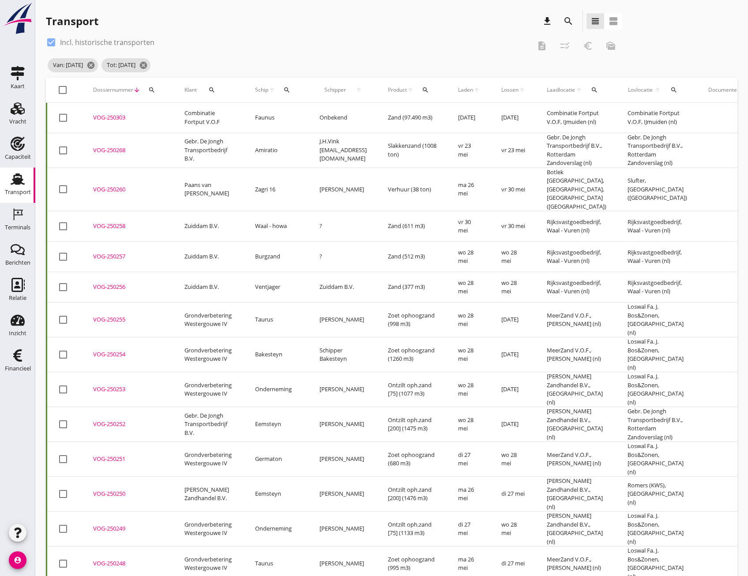
checkbox input "true"
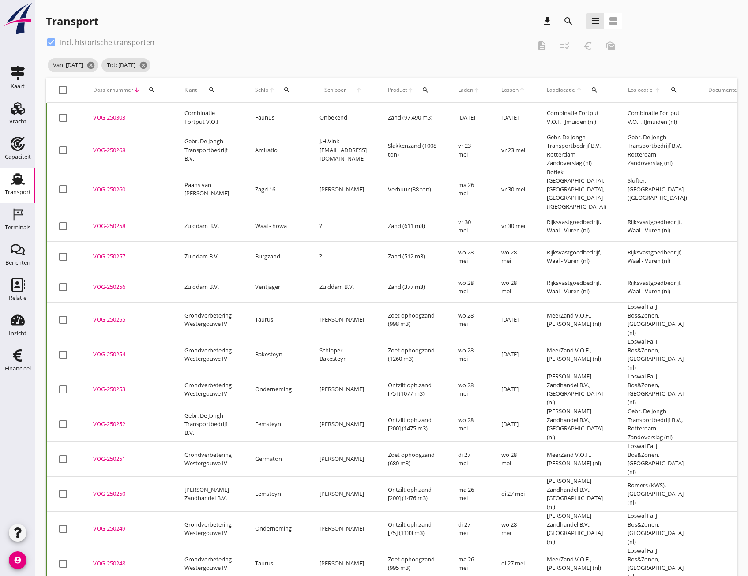
checkbox input "true"
click at [564, 45] on icon "checklist_rtl" at bounding box center [565, 46] width 11 height 11
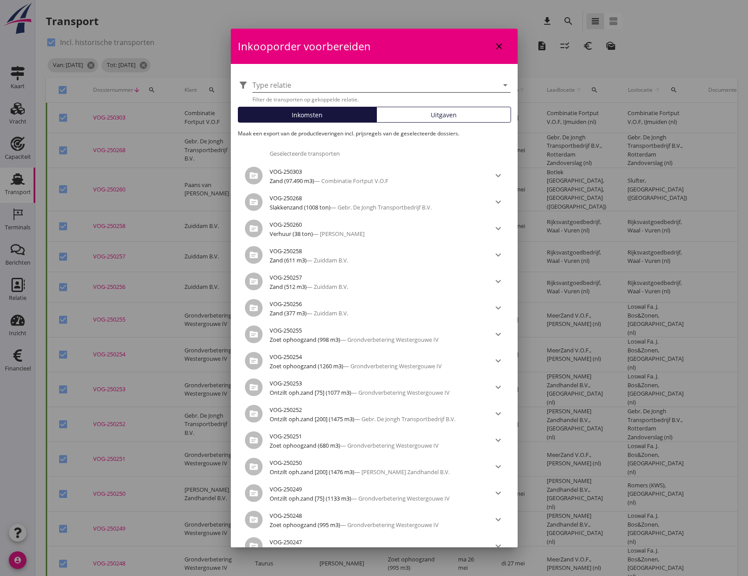
click at [500, 86] on icon "arrow_drop_down" at bounding box center [505, 85] width 11 height 11
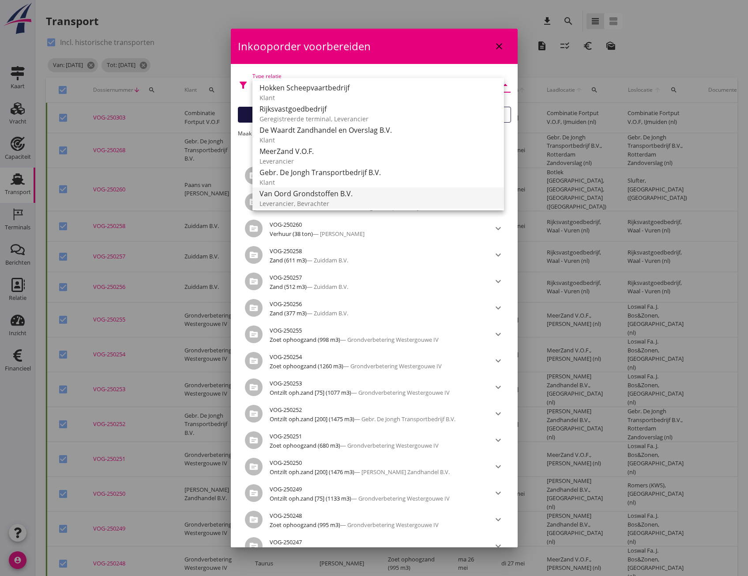
click at [296, 198] on div "Van Oord Grondstoffen B.V." at bounding box center [377, 193] width 237 height 11
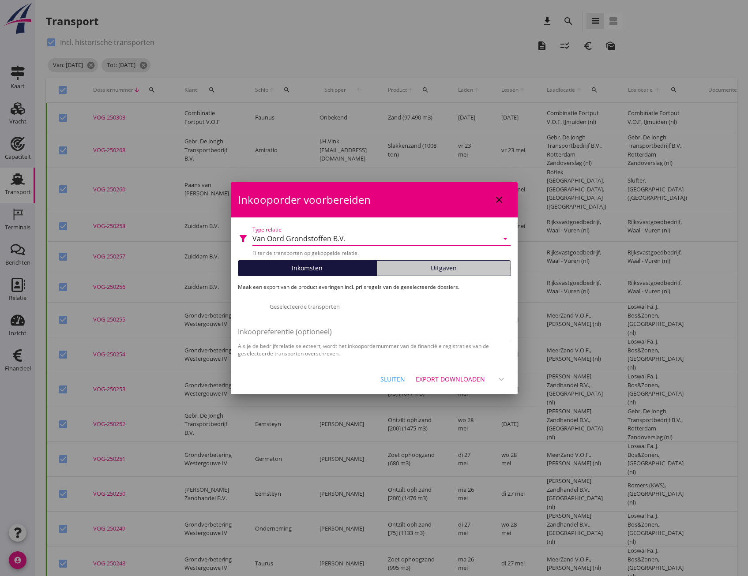
click at [435, 271] on span "Uitgaven" at bounding box center [444, 267] width 26 height 9
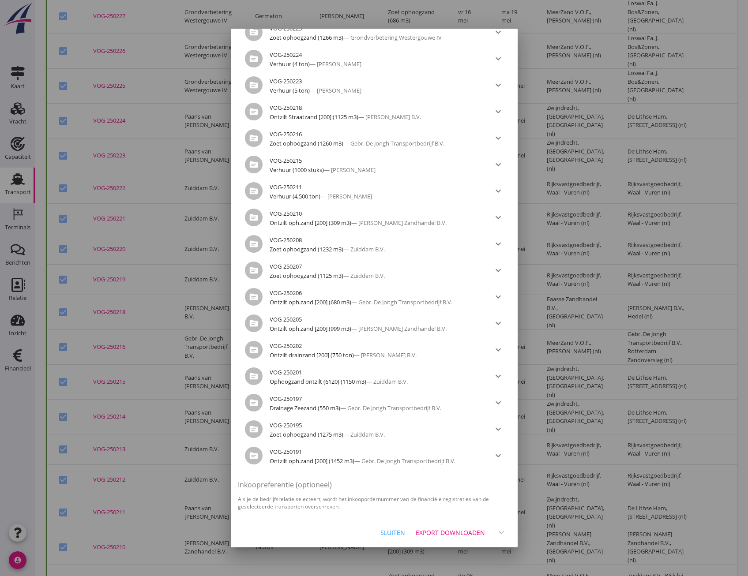
scroll to position [1280, 0]
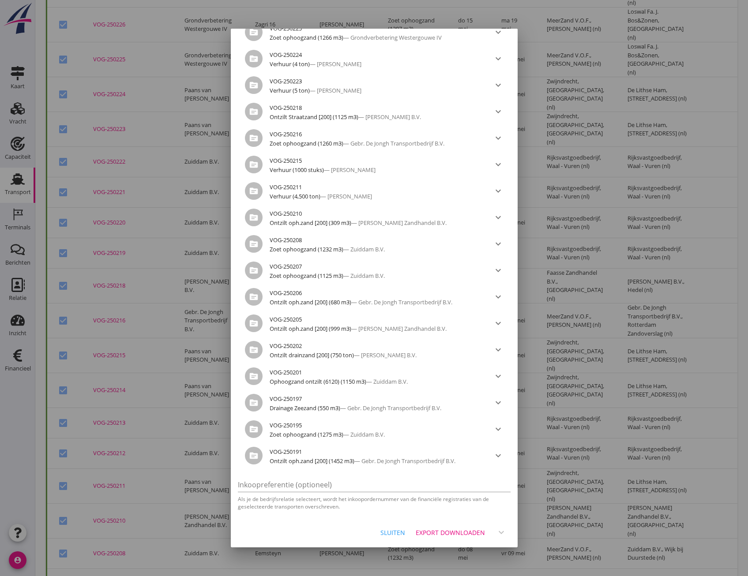
click at [450, 532] on div "Export downloaden" at bounding box center [450, 532] width 69 height 9
